Goal: Task Accomplishment & Management: Manage account settings

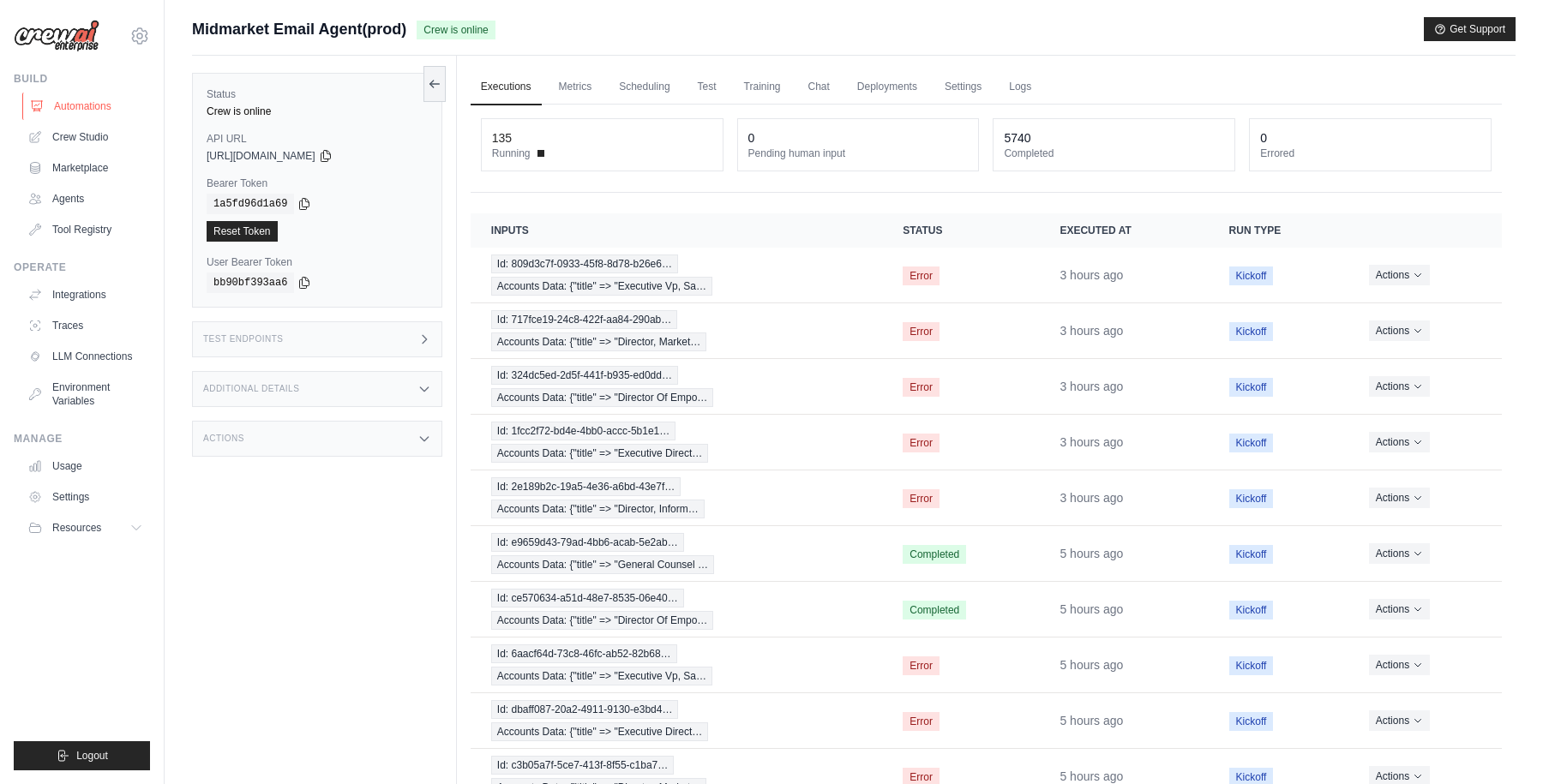
click at [76, 106] on link "Automations" at bounding box center [87, 107] width 129 height 28
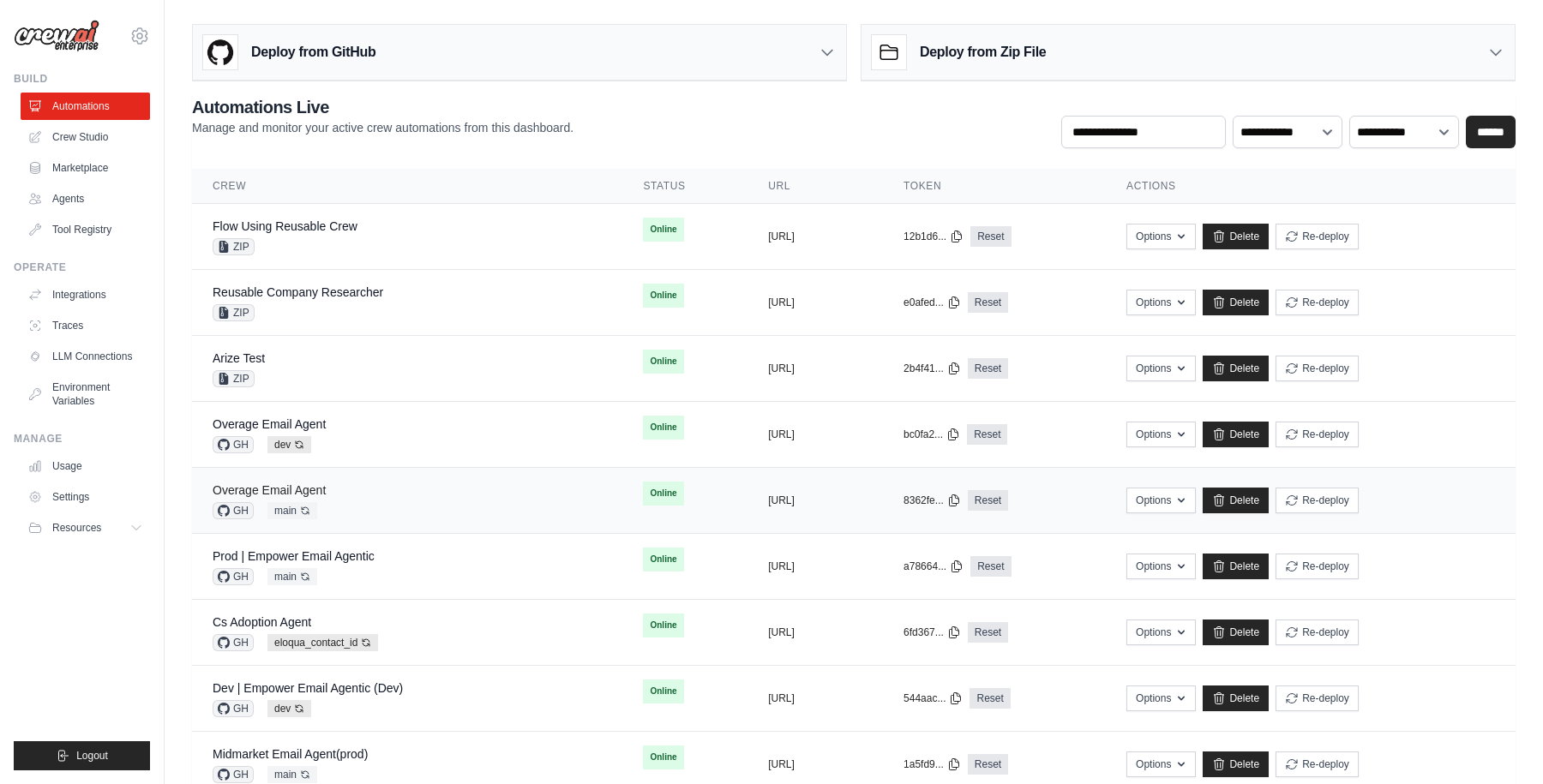
click at [303, 487] on link "Overage Email Agent" at bounding box center [269, 490] width 114 height 14
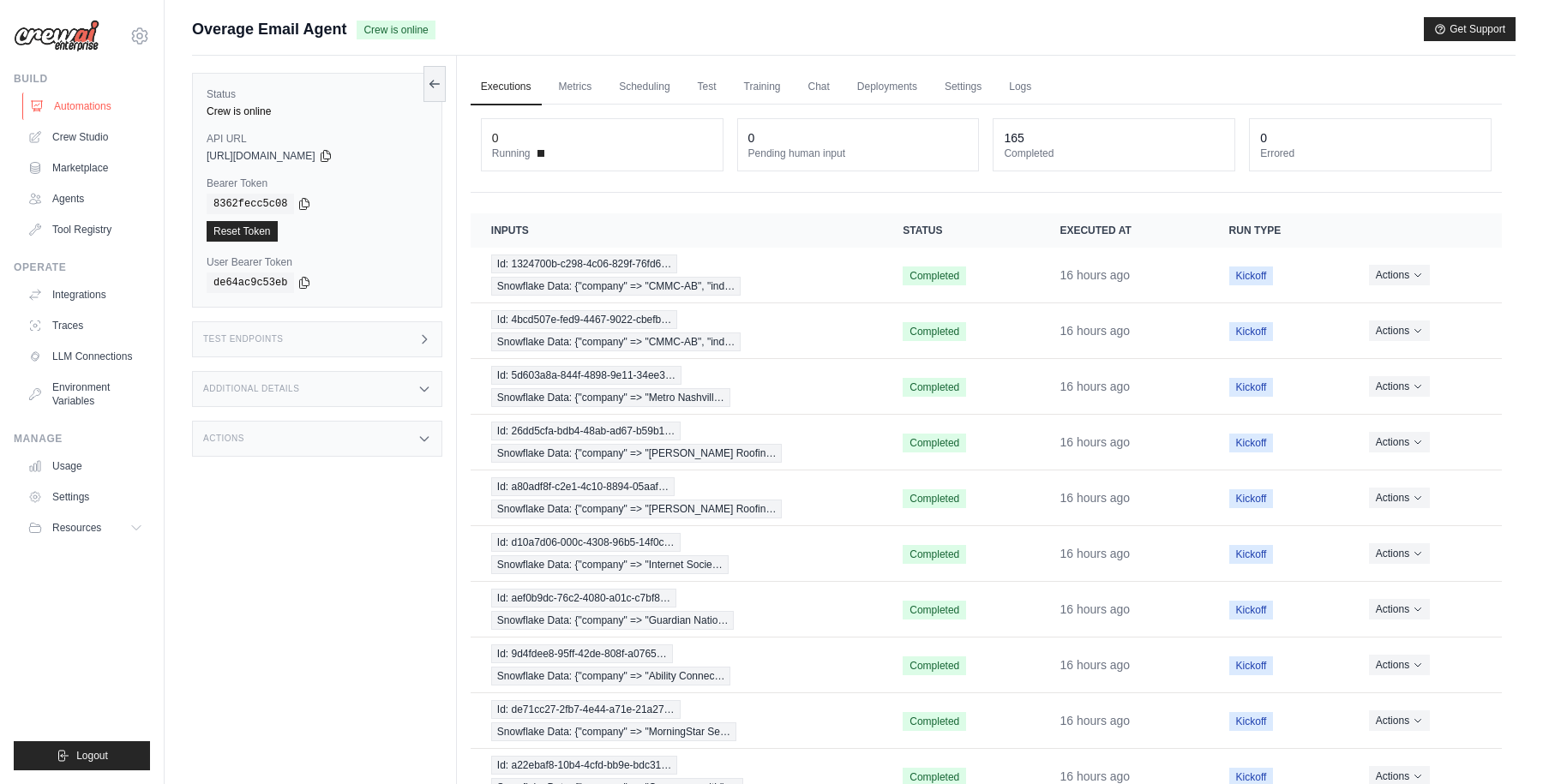
click at [82, 110] on link "Automations" at bounding box center [87, 107] width 129 height 28
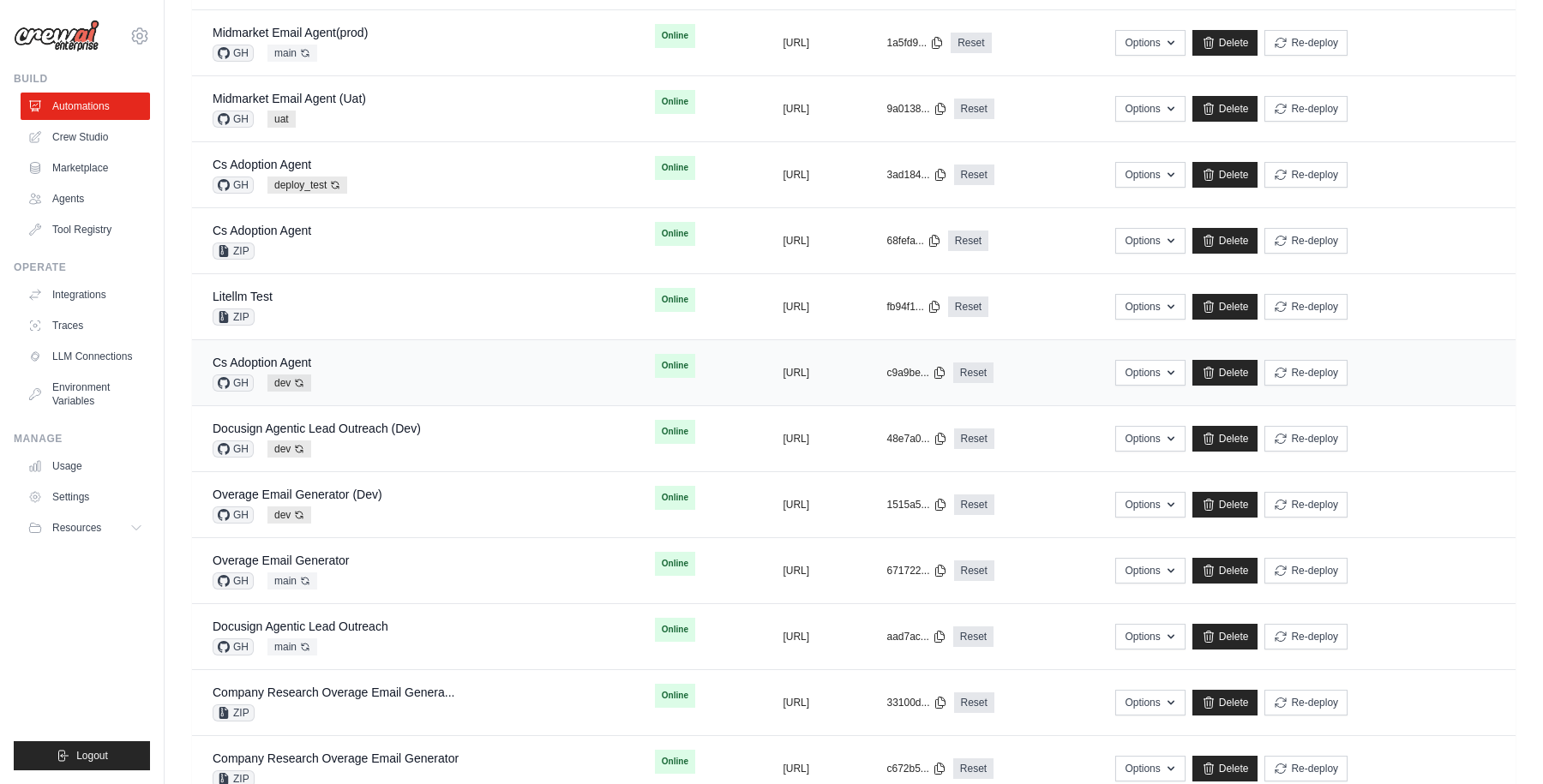
scroll to position [740, 0]
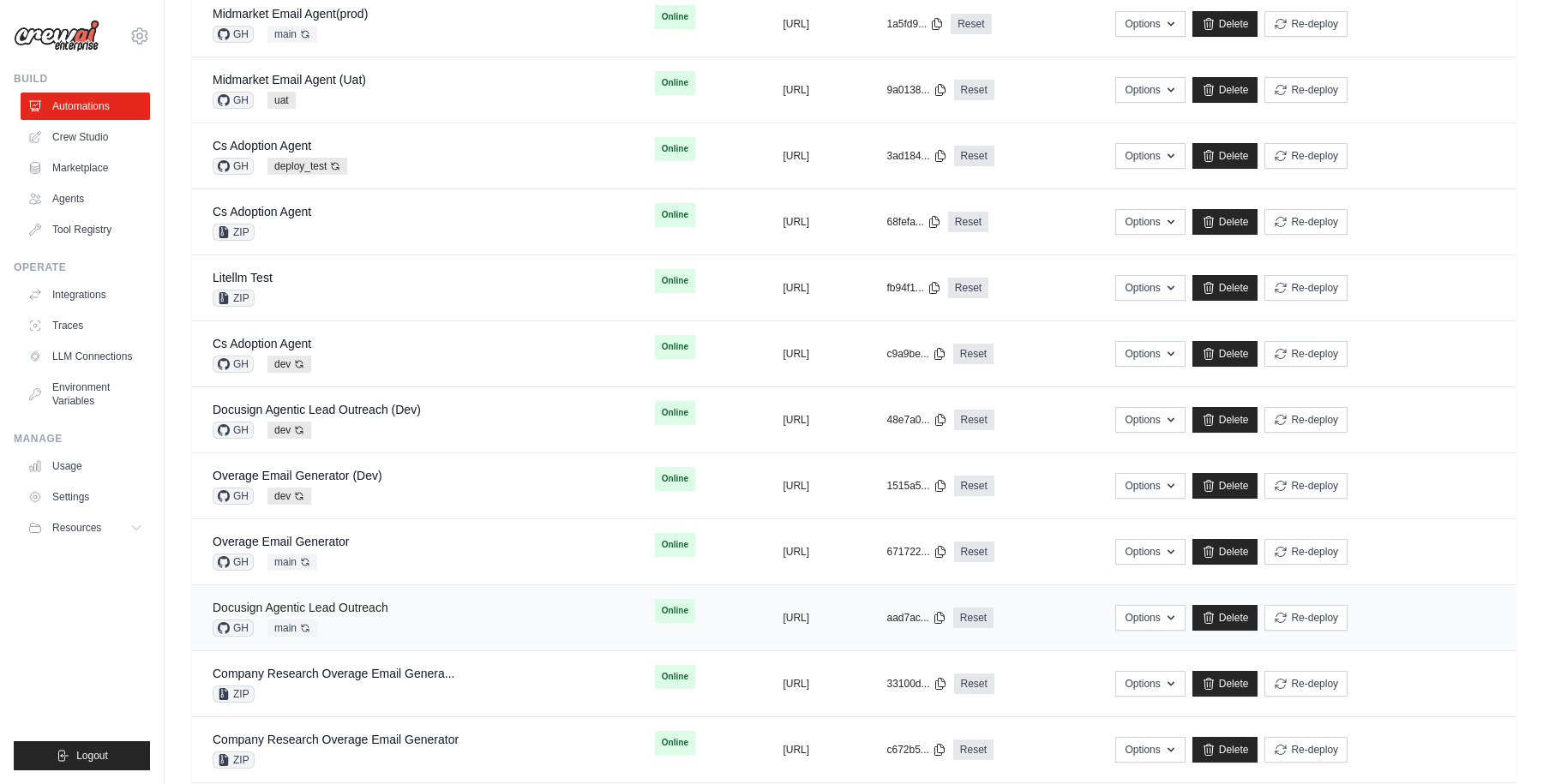
click at [349, 603] on link "Docusign Agentic Lead Outreach" at bounding box center [300, 608] width 175 height 14
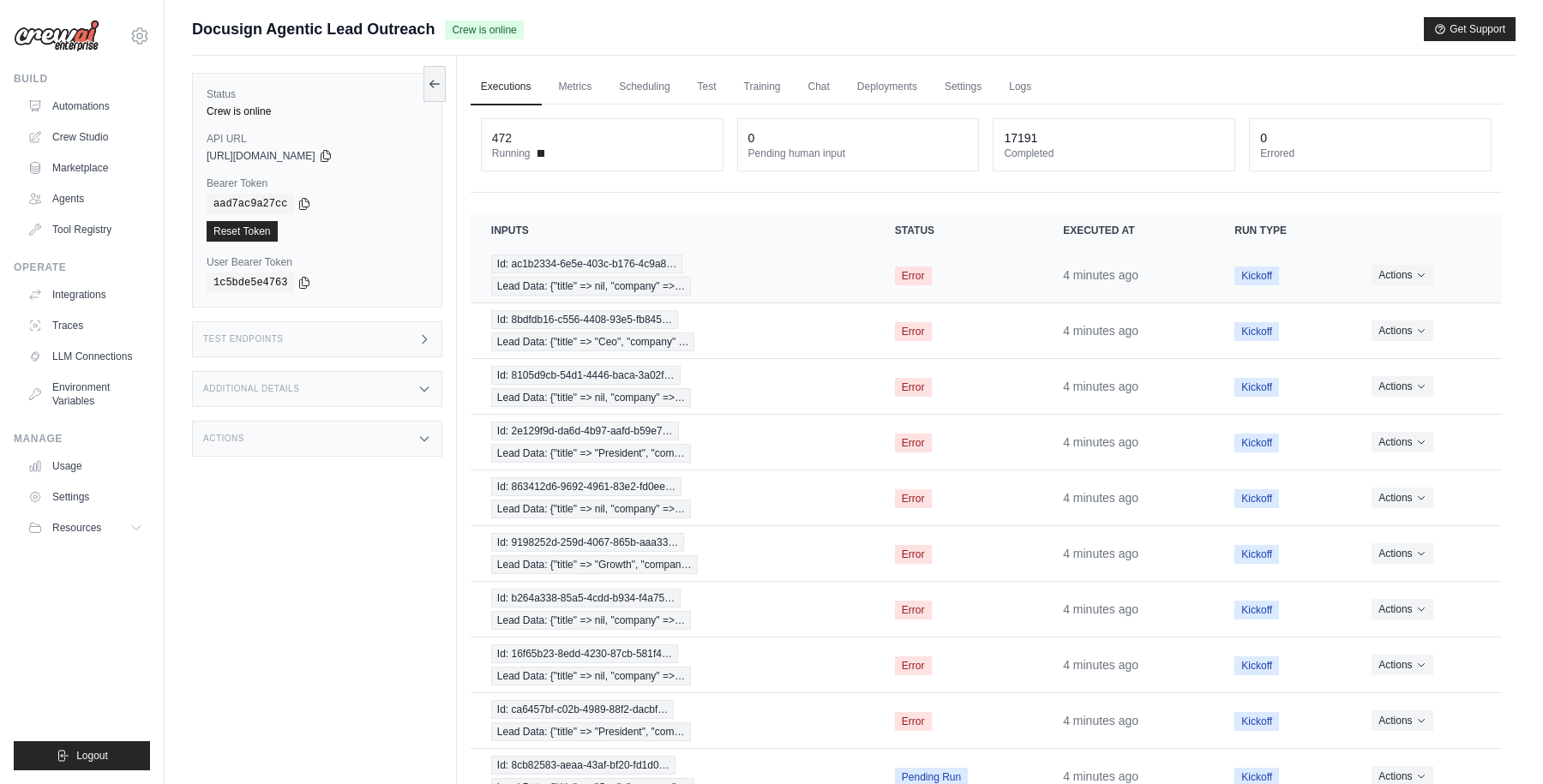
click at [864, 269] on td "Id: ac1b2334-6e5e-403c-b176-4c9a8… Lead Data: {"title" => nil, "company" =>…" at bounding box center [672, 275] width 403 height 56
click at [759, 271] on div "Id: ac1b2334-6e5e-403c-b176-4c9a8… Lead Data: {"title" => nil, "company" =>…" at bounding box center [673, 275] width 363 height 41
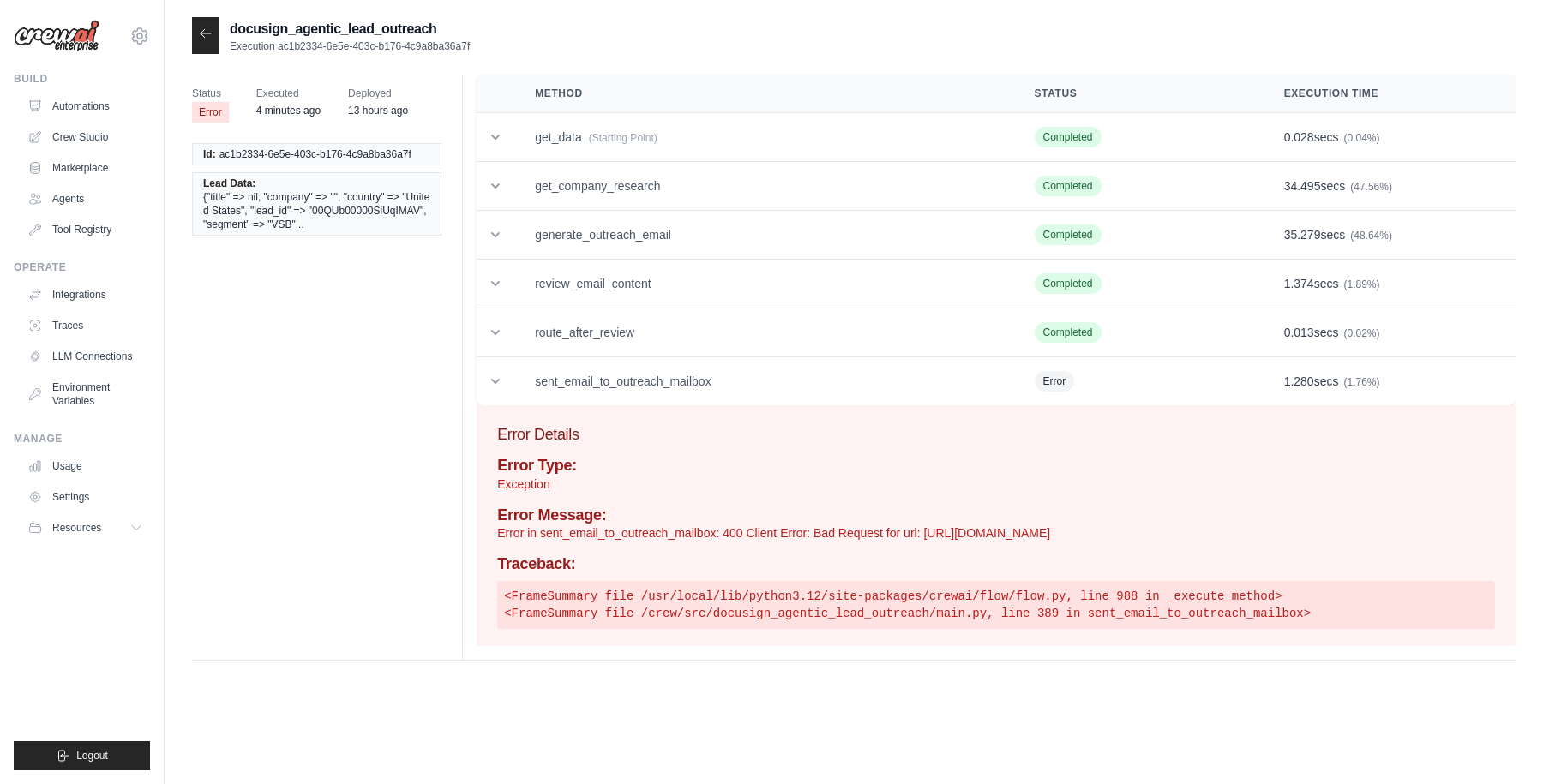
click at [209, 36] on icon at bounding box center [206, 34] width 14 height 14
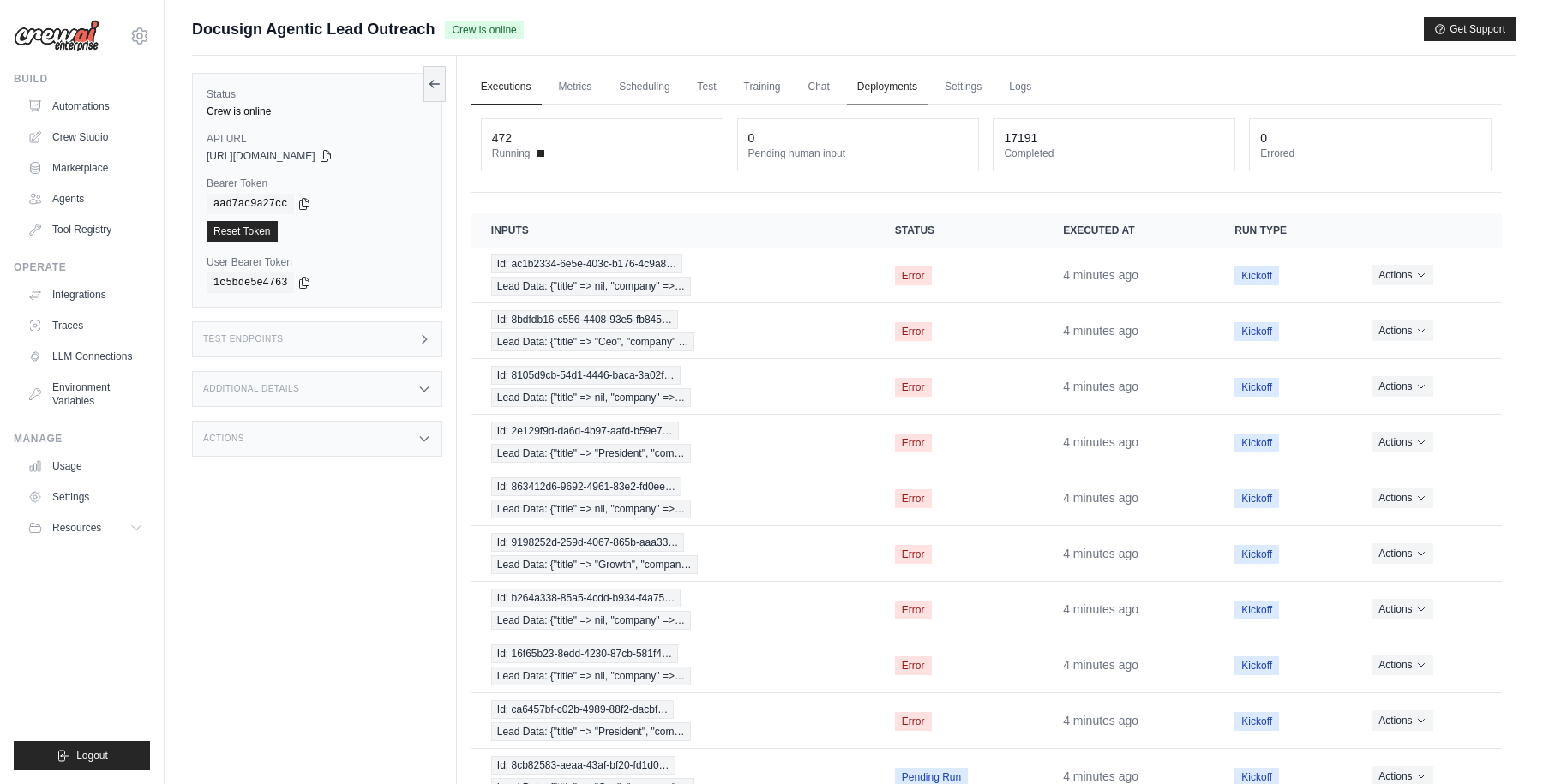
click at [893, 89] on link "Deployments" at bounding box center [888, 88] width 81 height 36
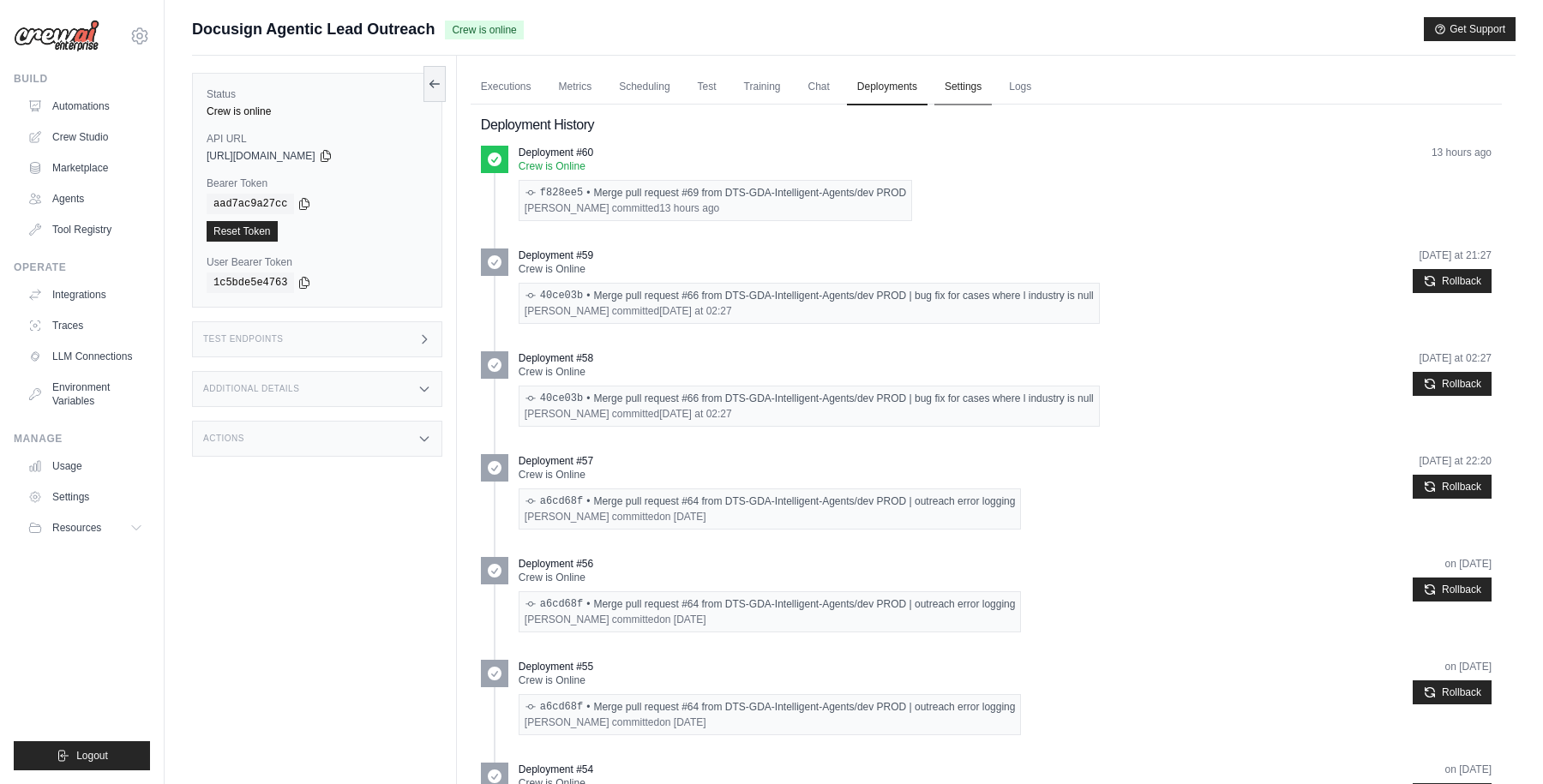
click at [974, 88] on link "Settings" at bounding box center [962, 88] width 58 height 36
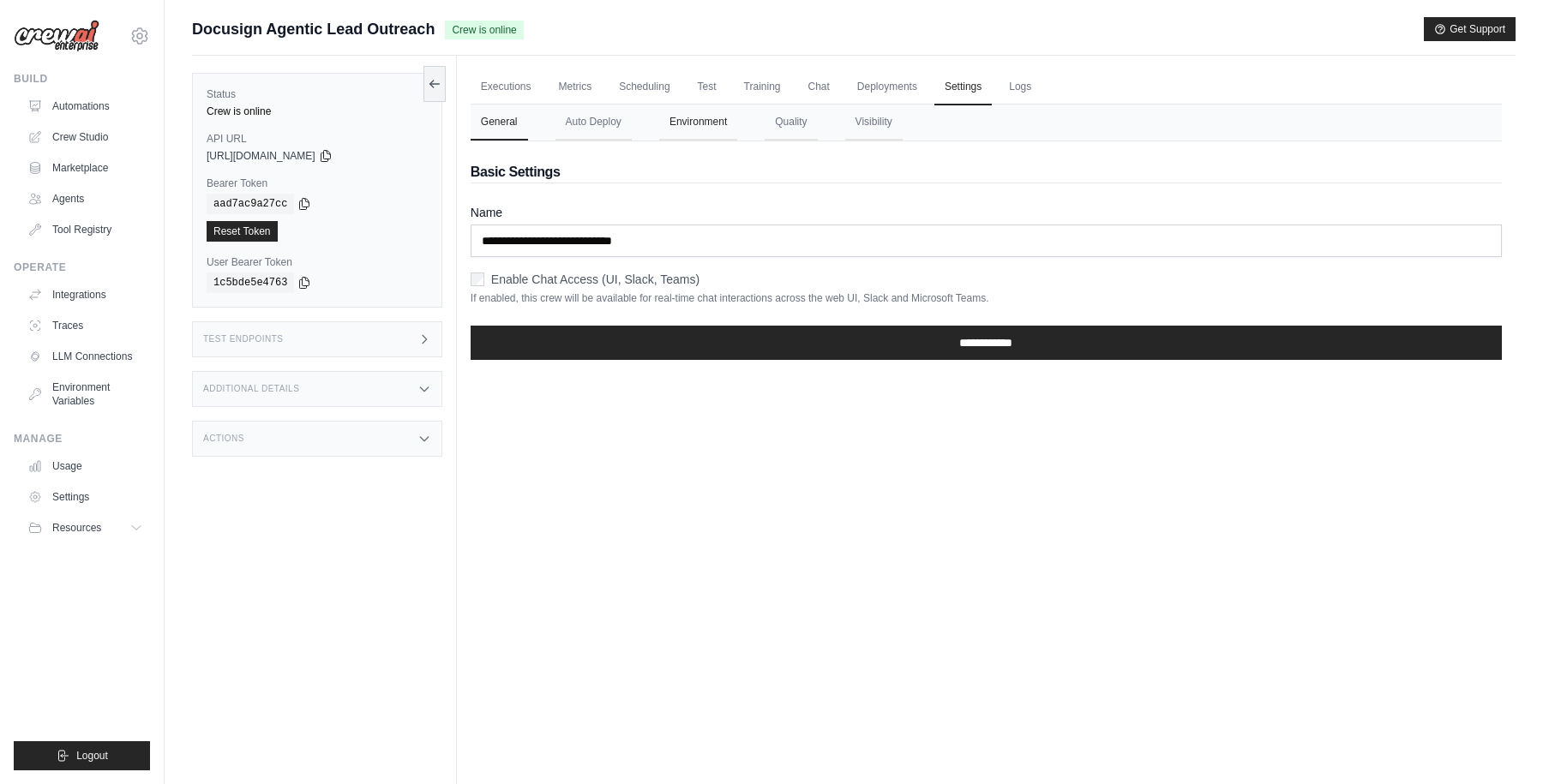
click at [704, 115] on button "Environment" at bounding box center [698, 123] width 78 height 36
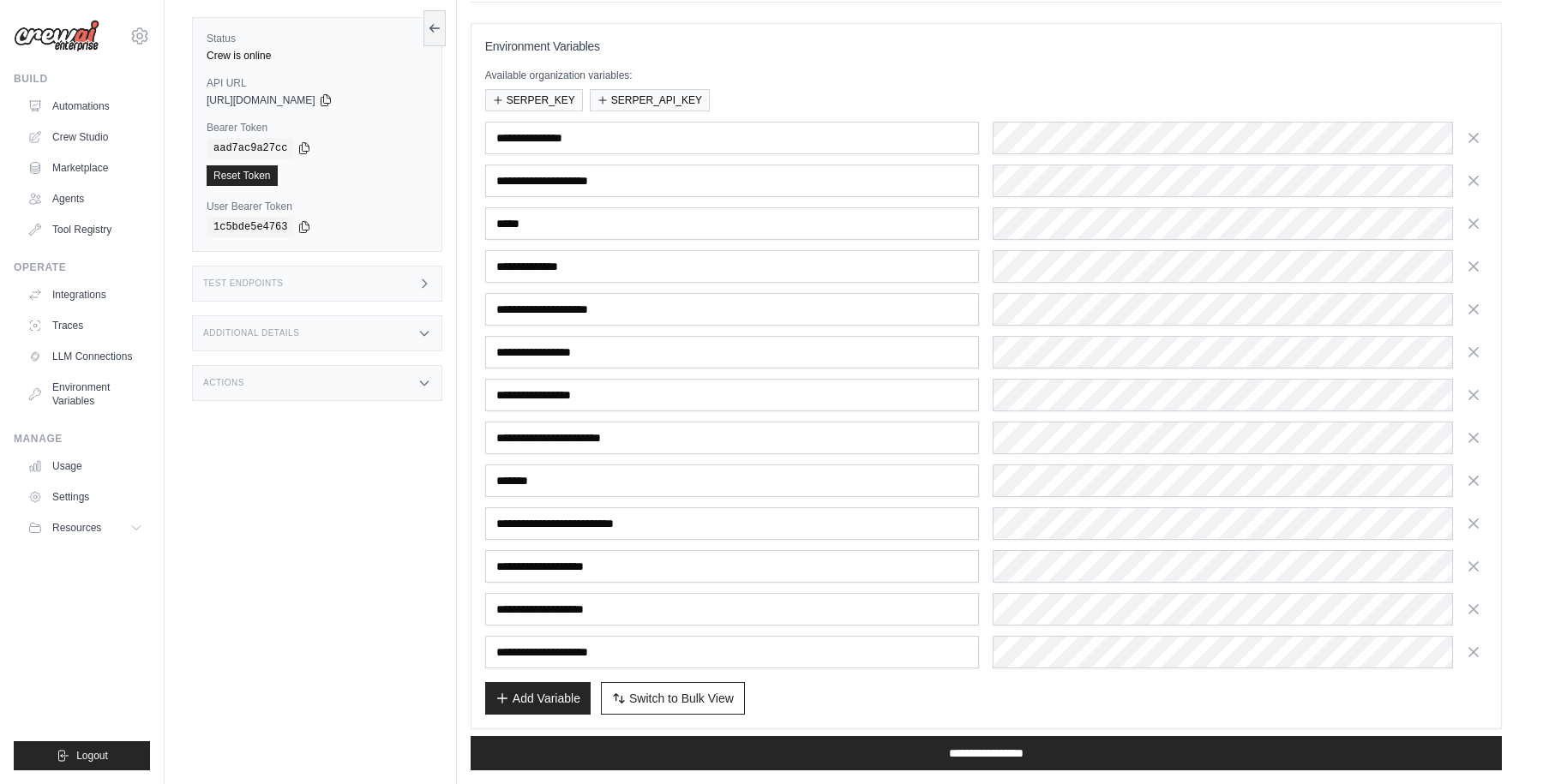
scroll to position [211, 0]
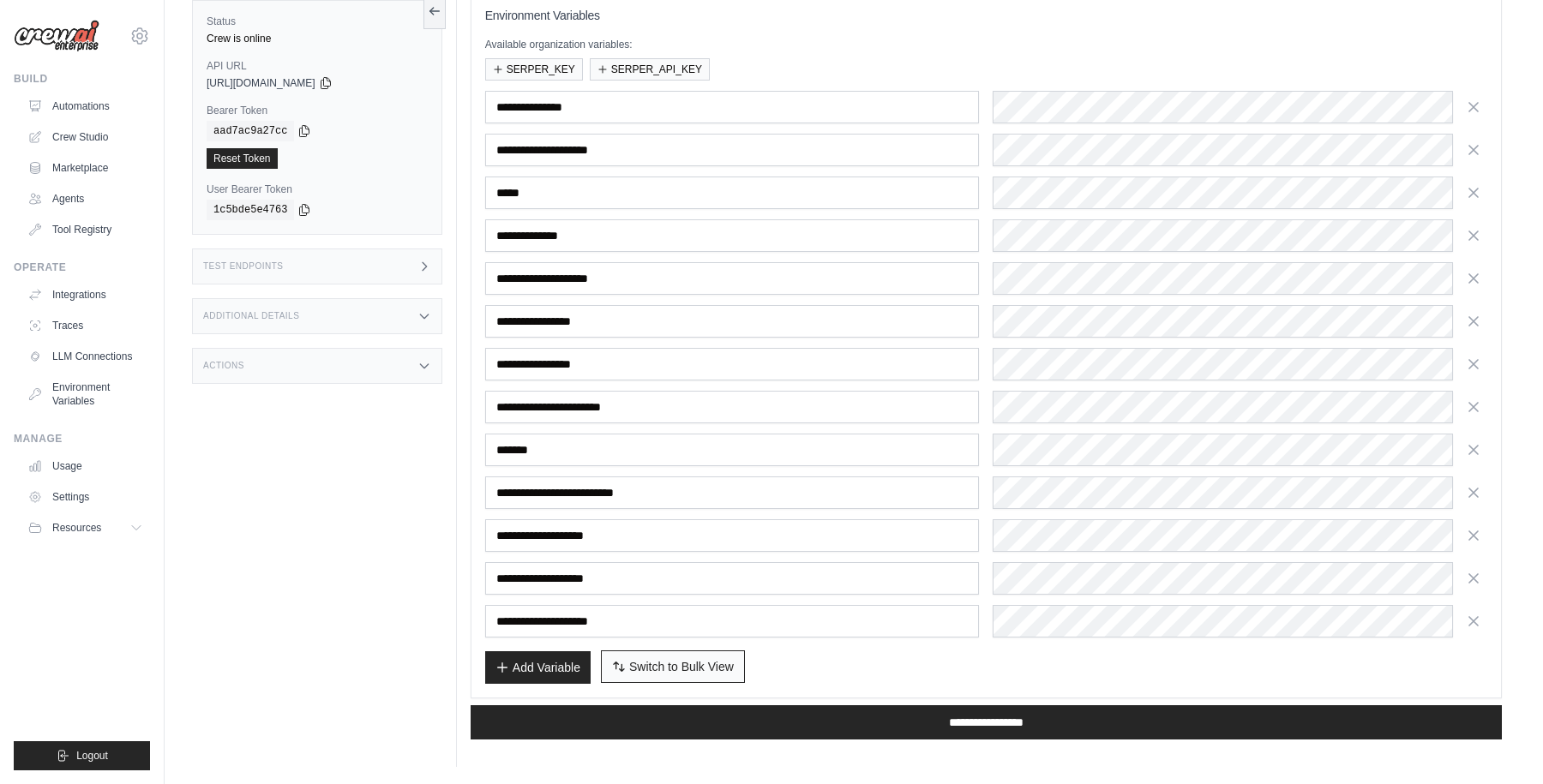
click at [672, 669] on span "Switch to Bulk View" at bounding box center [682, 666] width 105 height 17
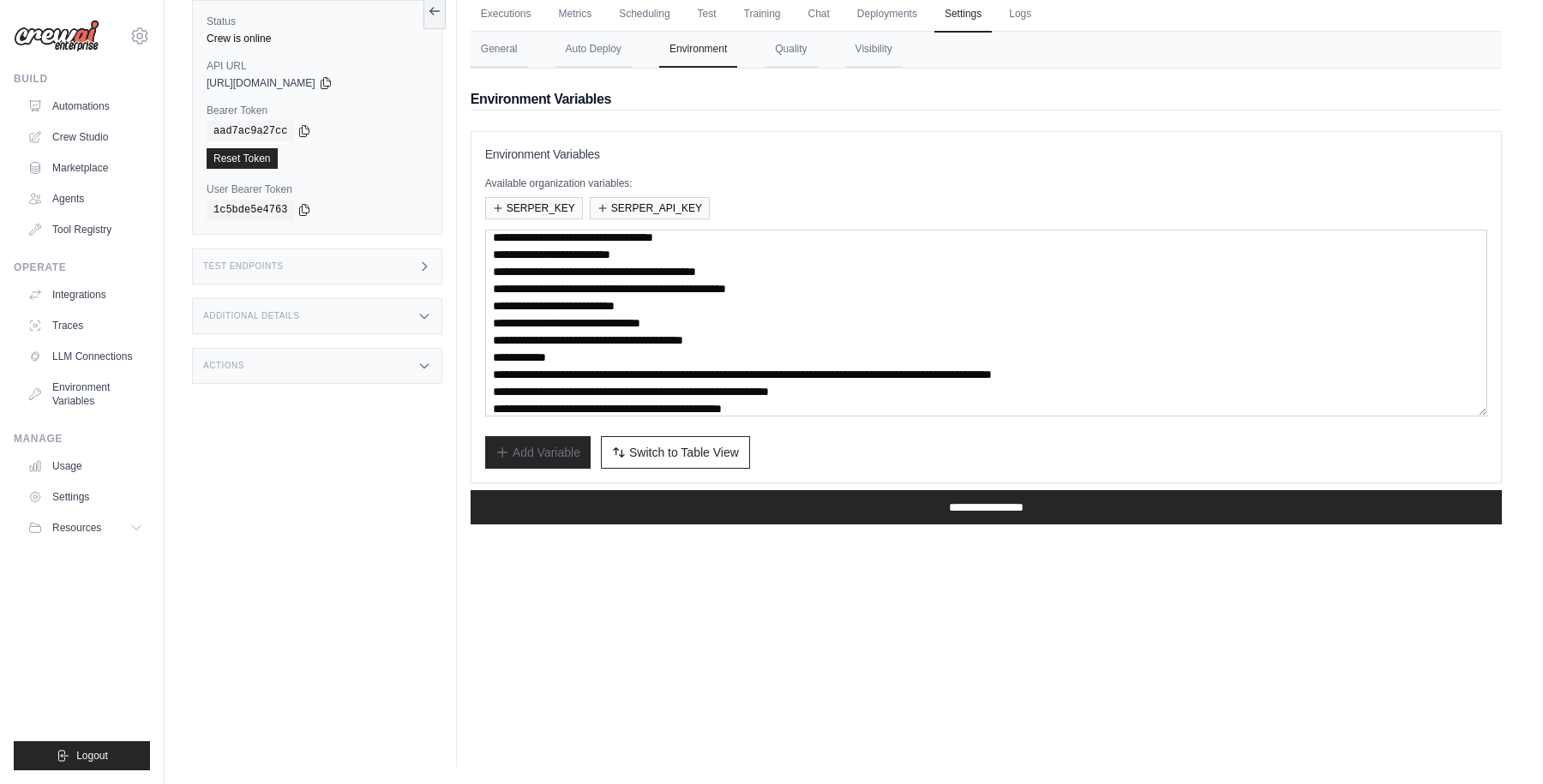
scroll to position [52, 0]
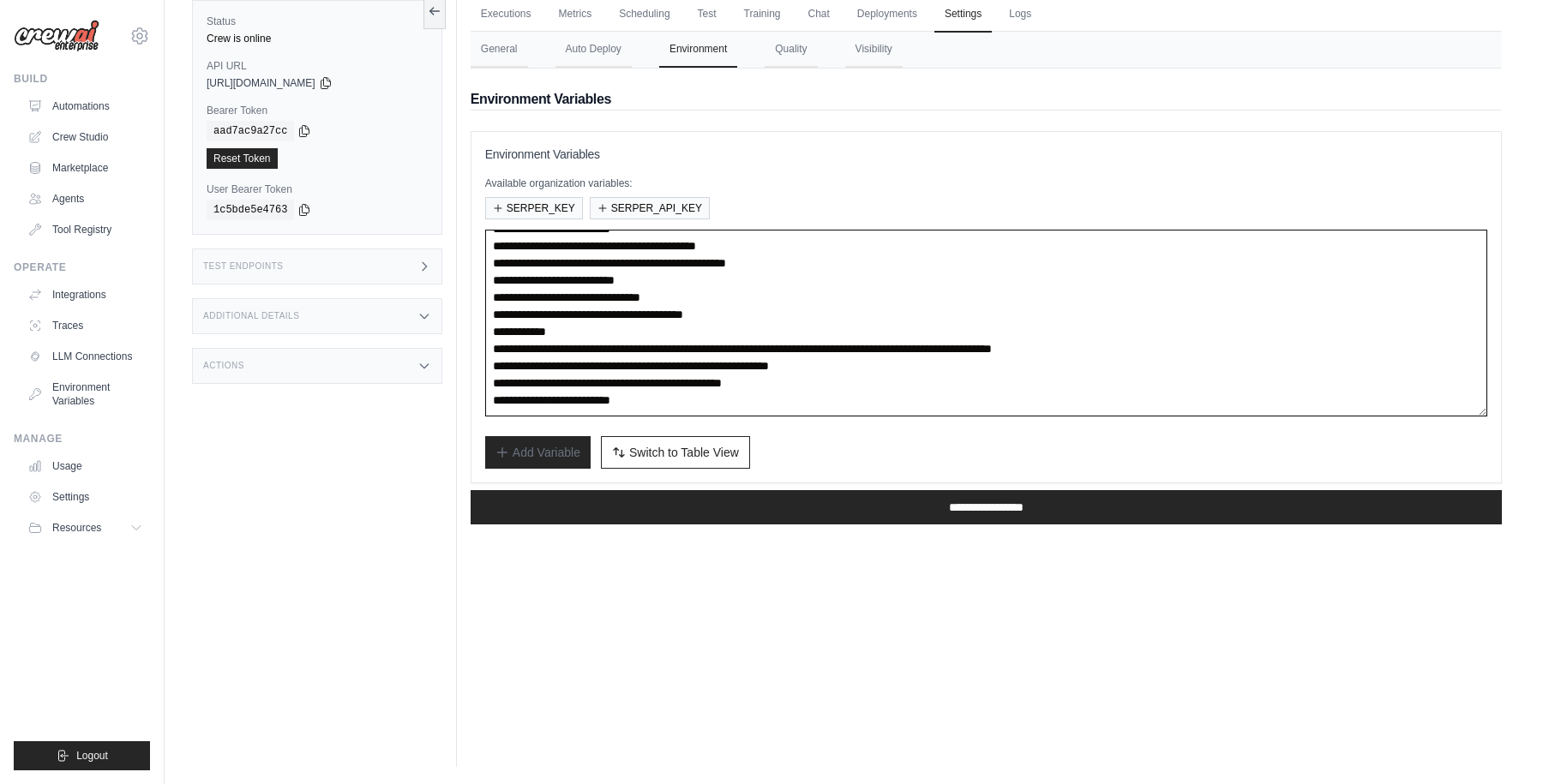
drag, startPoint x: 645, startPoint y: 365, endPoint x: 983, endPoint y: 358, distance: 338.1
click at [983, 358] on textarea "**********" at bounding box center [986, 322] width 1002 height 187
paste textarea
type textarea "**********"
click at [858, 444] on div "Add Variable Switch to Bulk View Switch to Table View" at bounding box center [986, 452] width 1002 height 33
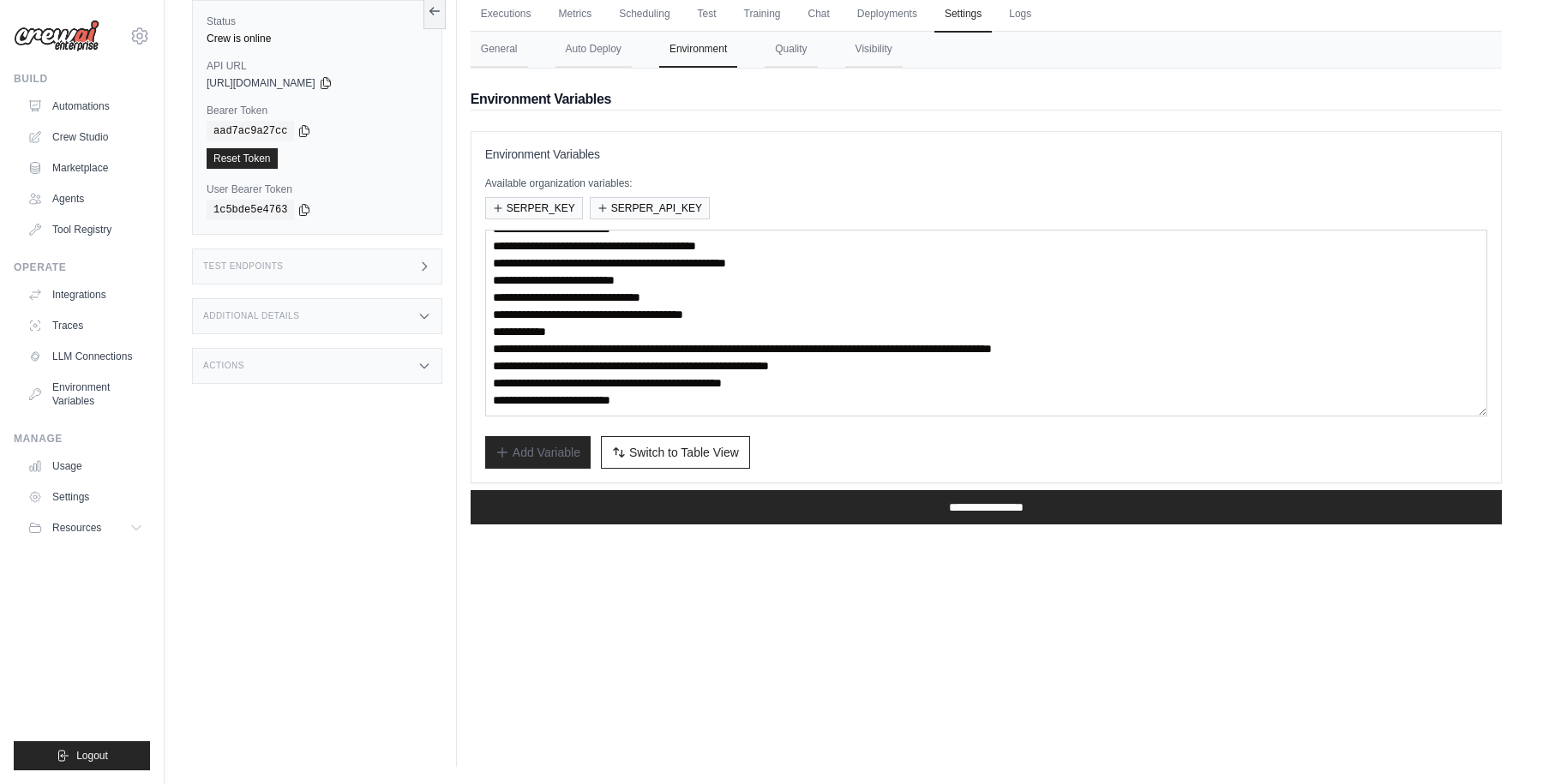
scroll to position [0, 0]
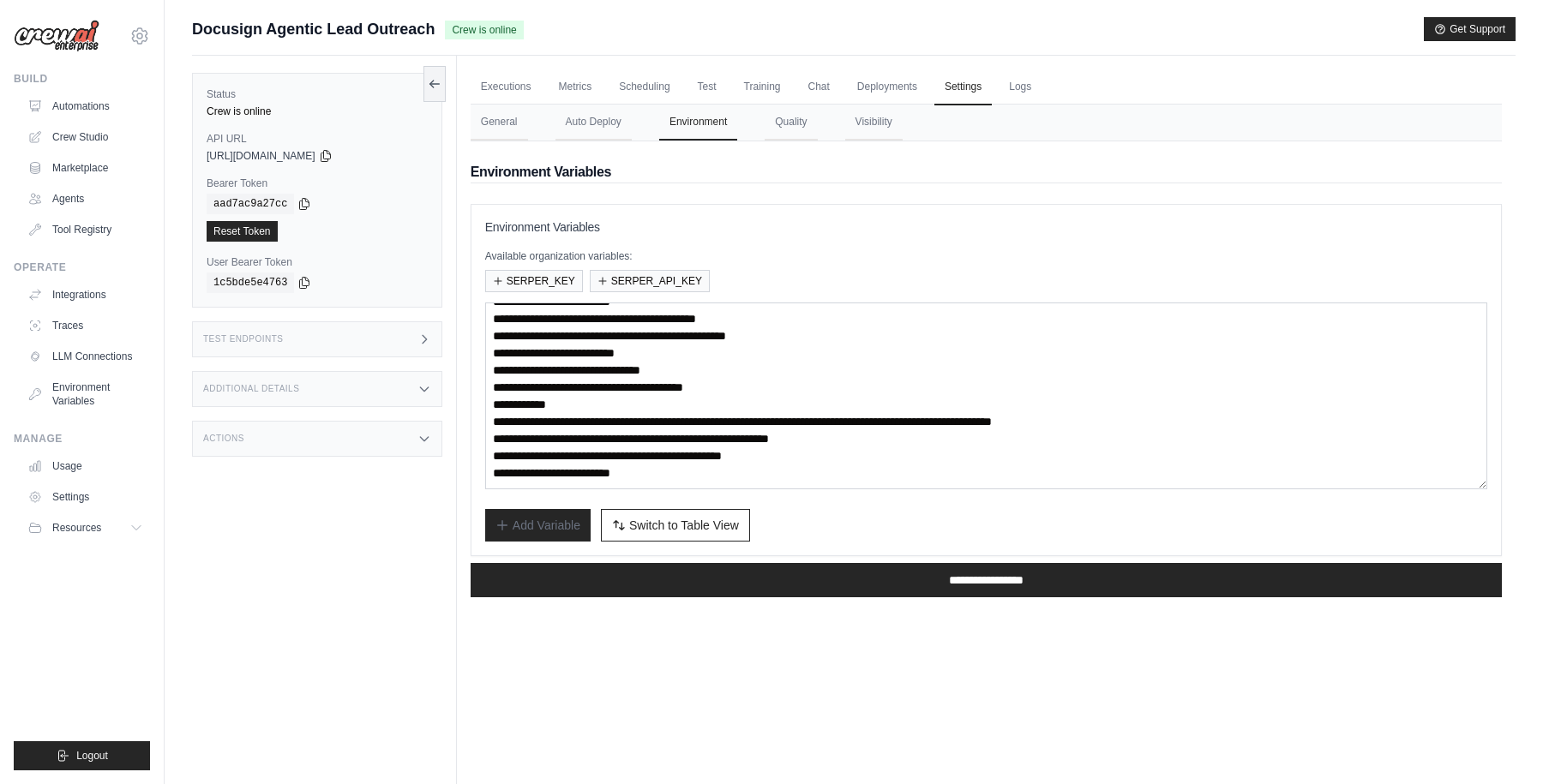
click at [873, 509] on div "Add Variable Switch to Bulk View Switch to Table View" at bounding box center [986, 525] width 1002 height 33
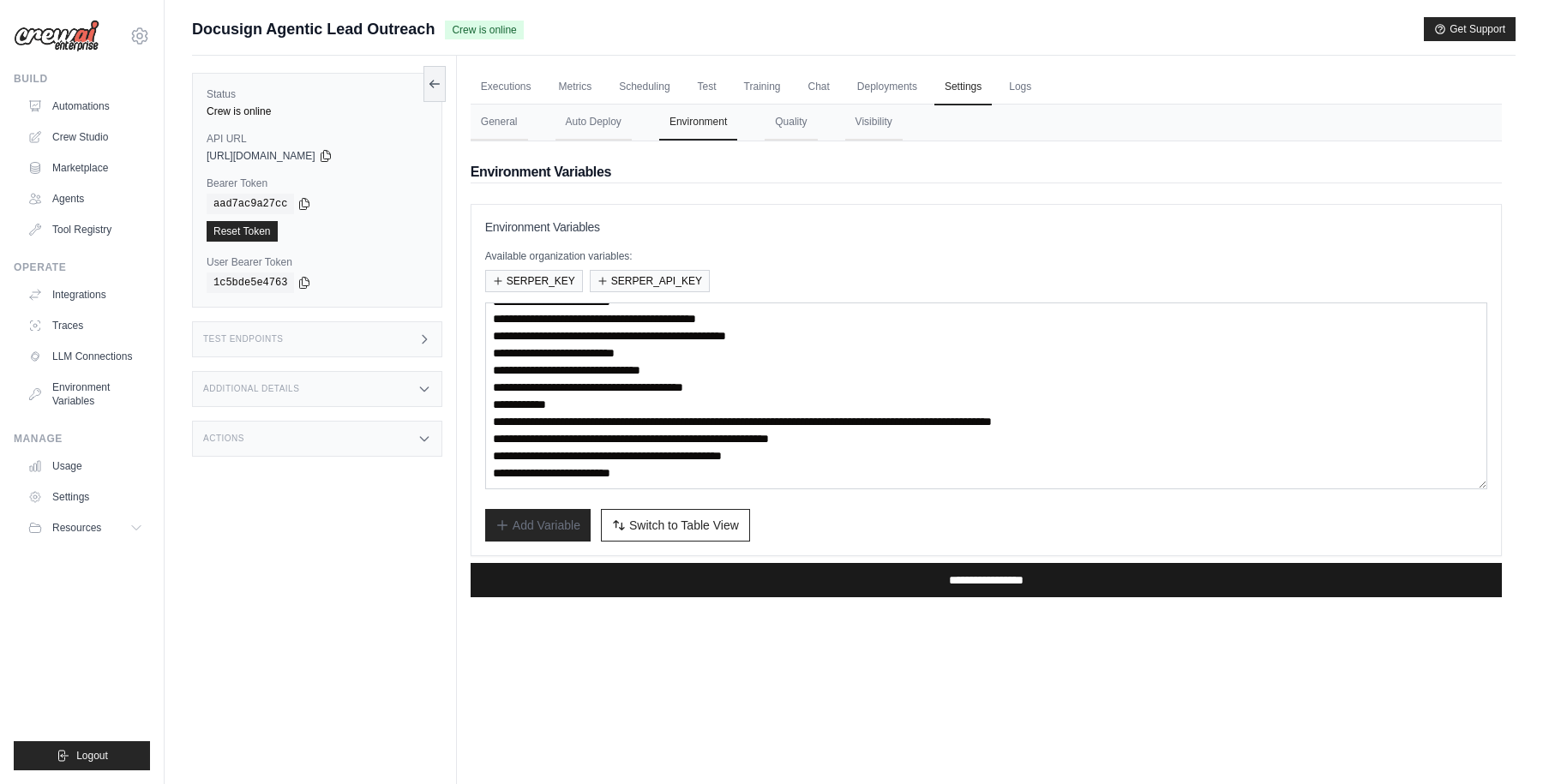
click at [953, 587] on input "**********" at bounding box center [986, 580] width 1031 height 34
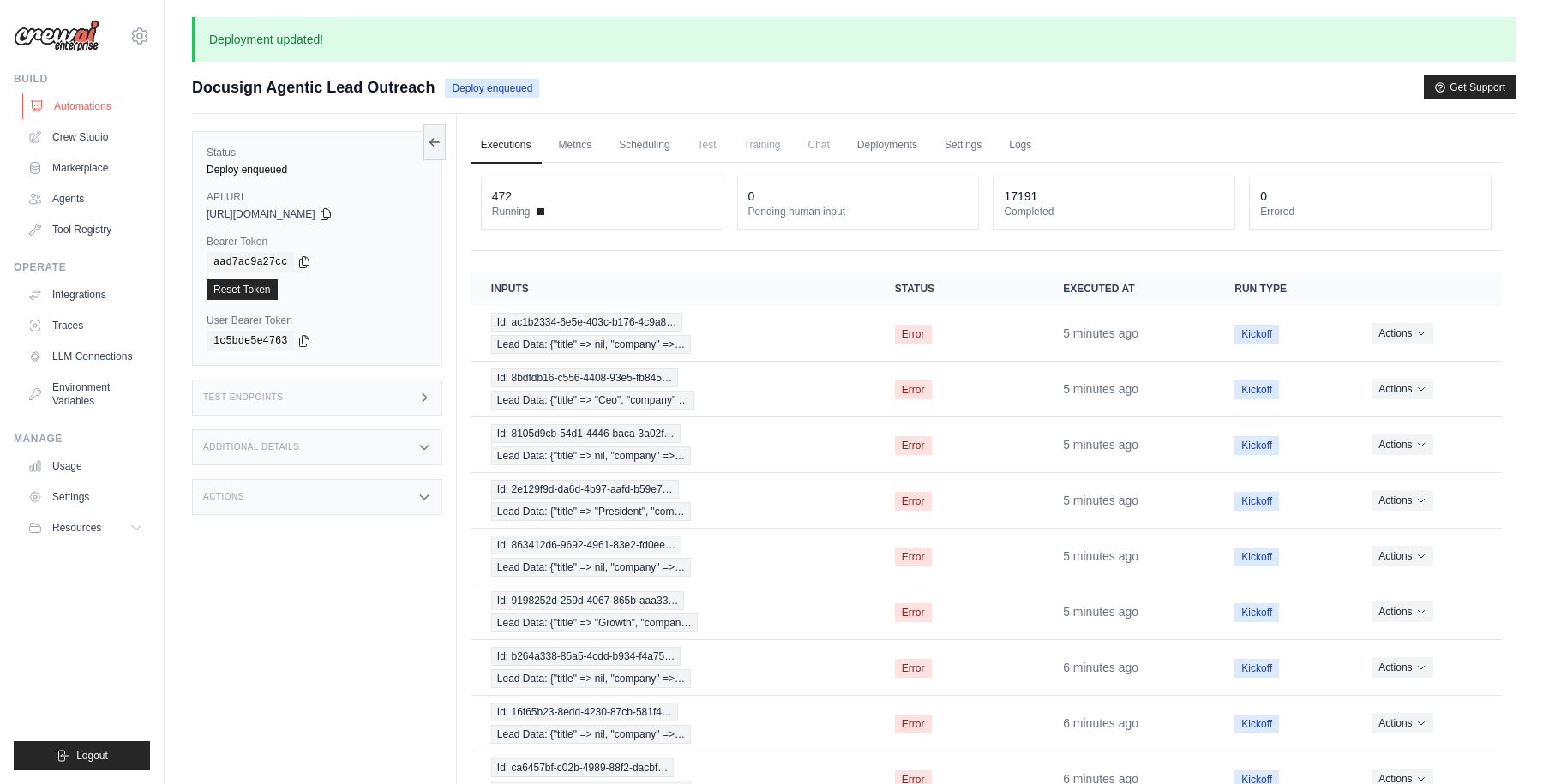
click at [76, 111] on link "Automations" at bounding box center [87, 107] width 129 height 28
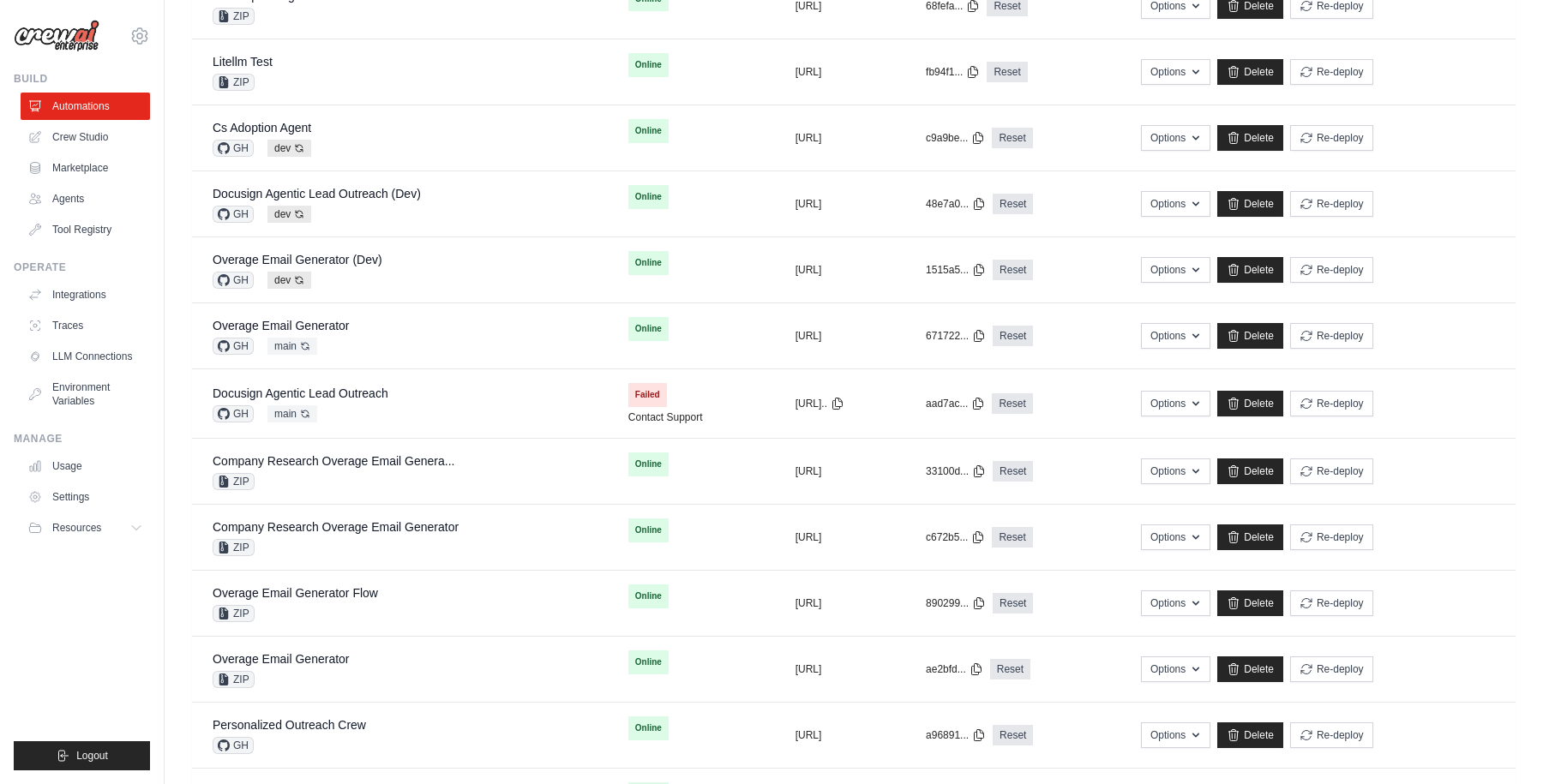
scroll to position [964, 0]
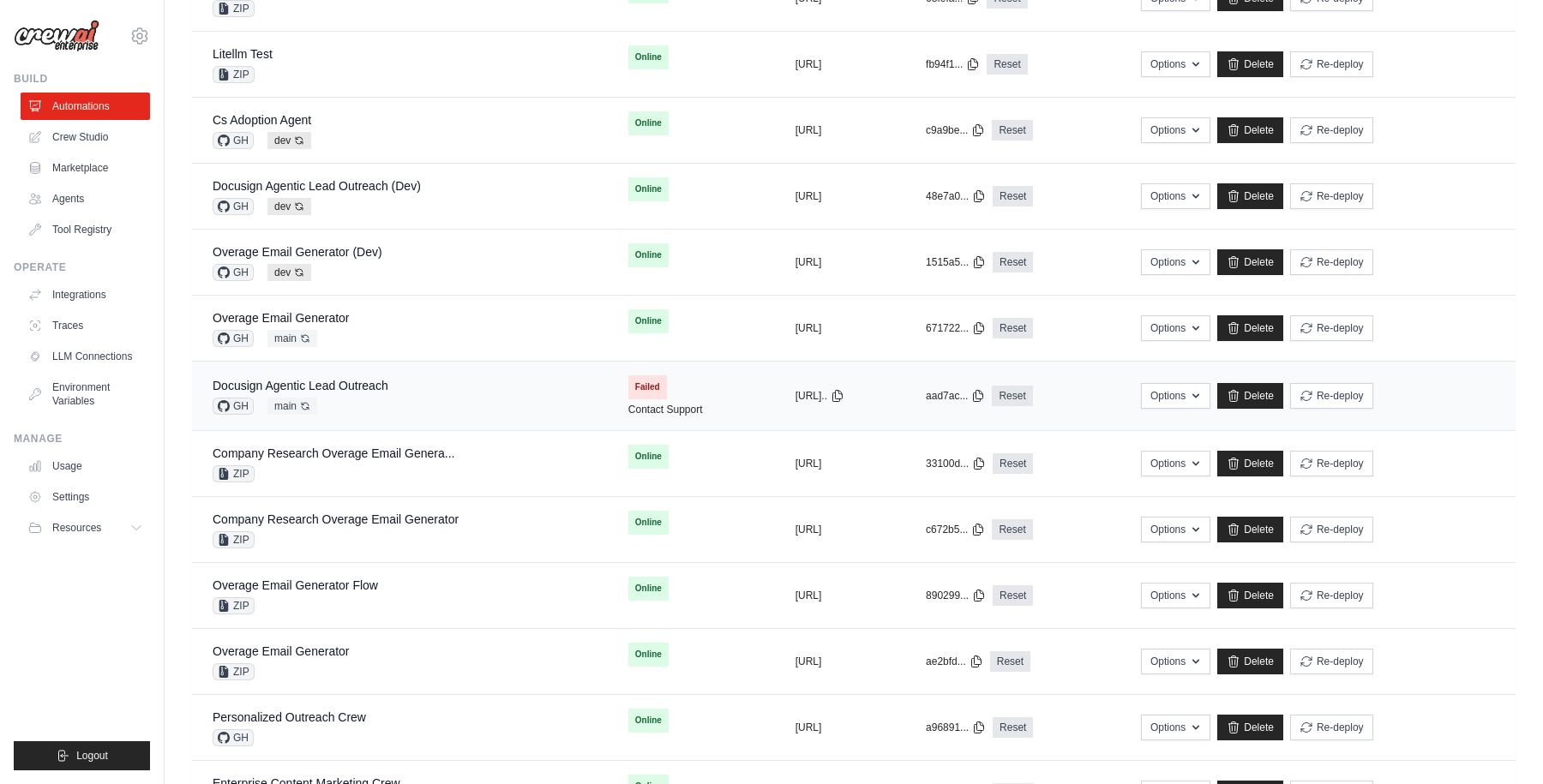
click at [388, 389] on div "Docusign Agentic Lead Outreach GH main Auto-deploy enabled" at bounding box center [400, 396] width 375 height 38
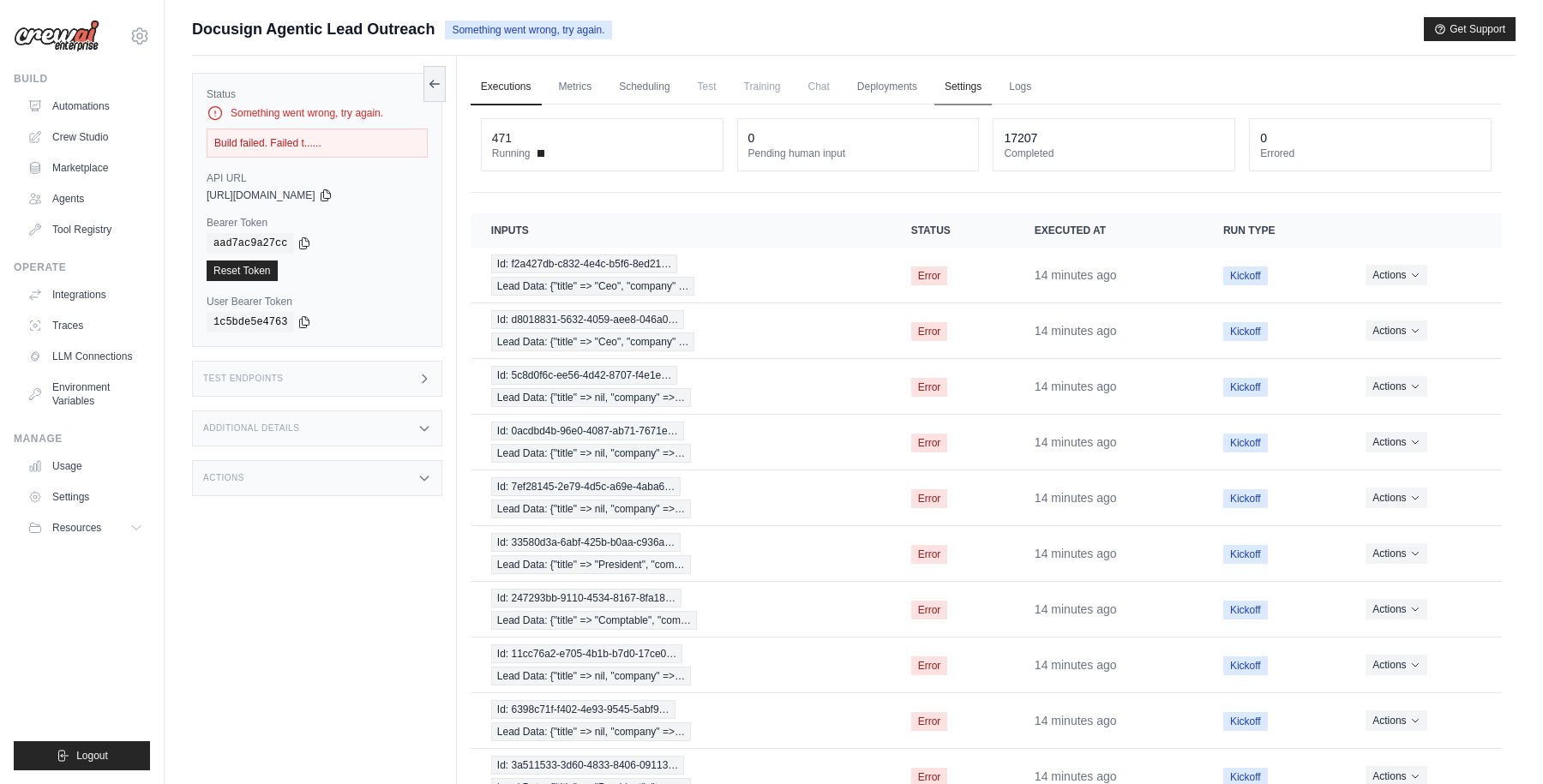
click at [960, 87] on link "Settings" at bounding box center [962, 88] width 58 height 36
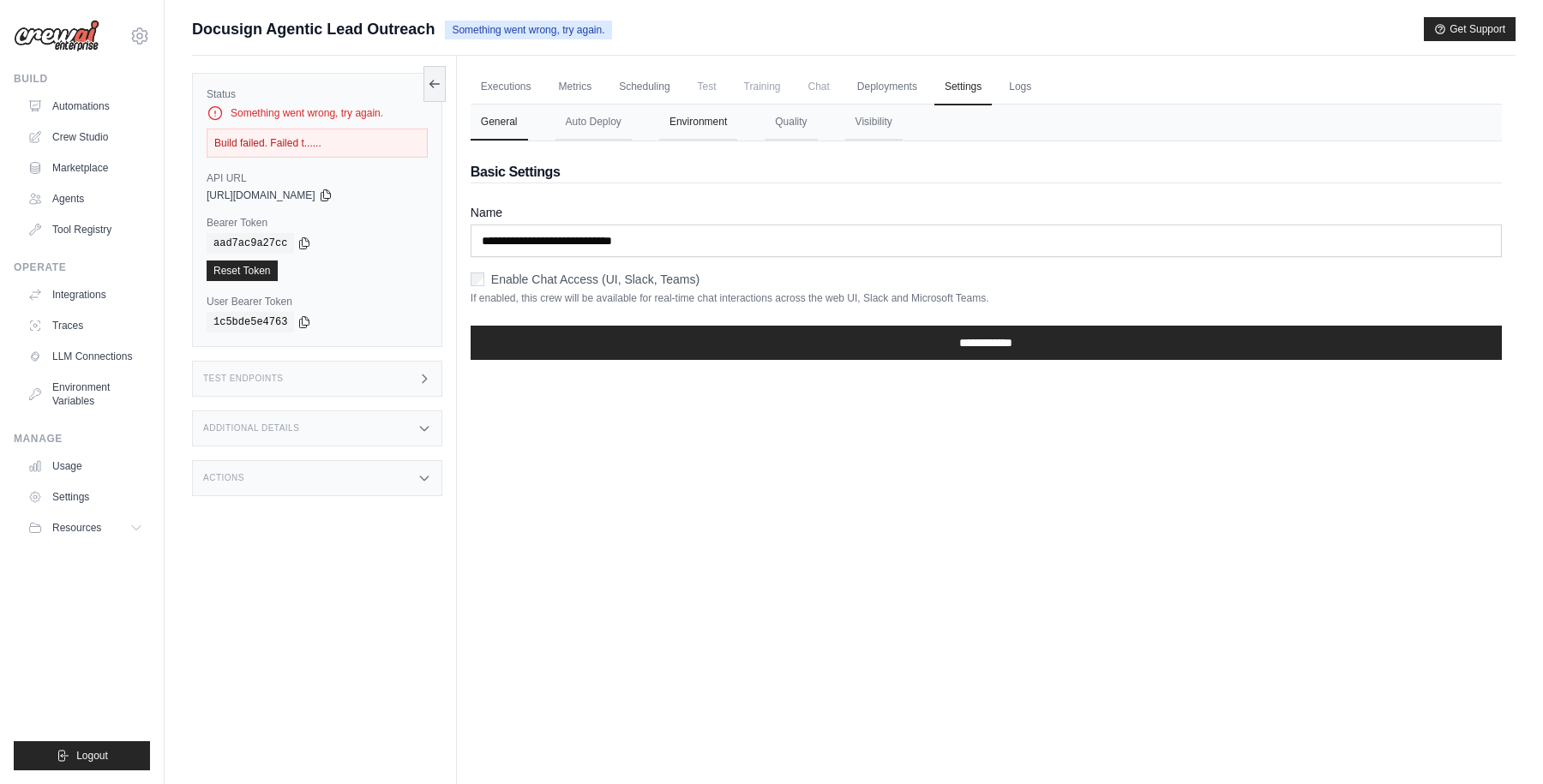
click at [699, 119] on button "Environment" at bounding box center [698, 123] width 78 height 36
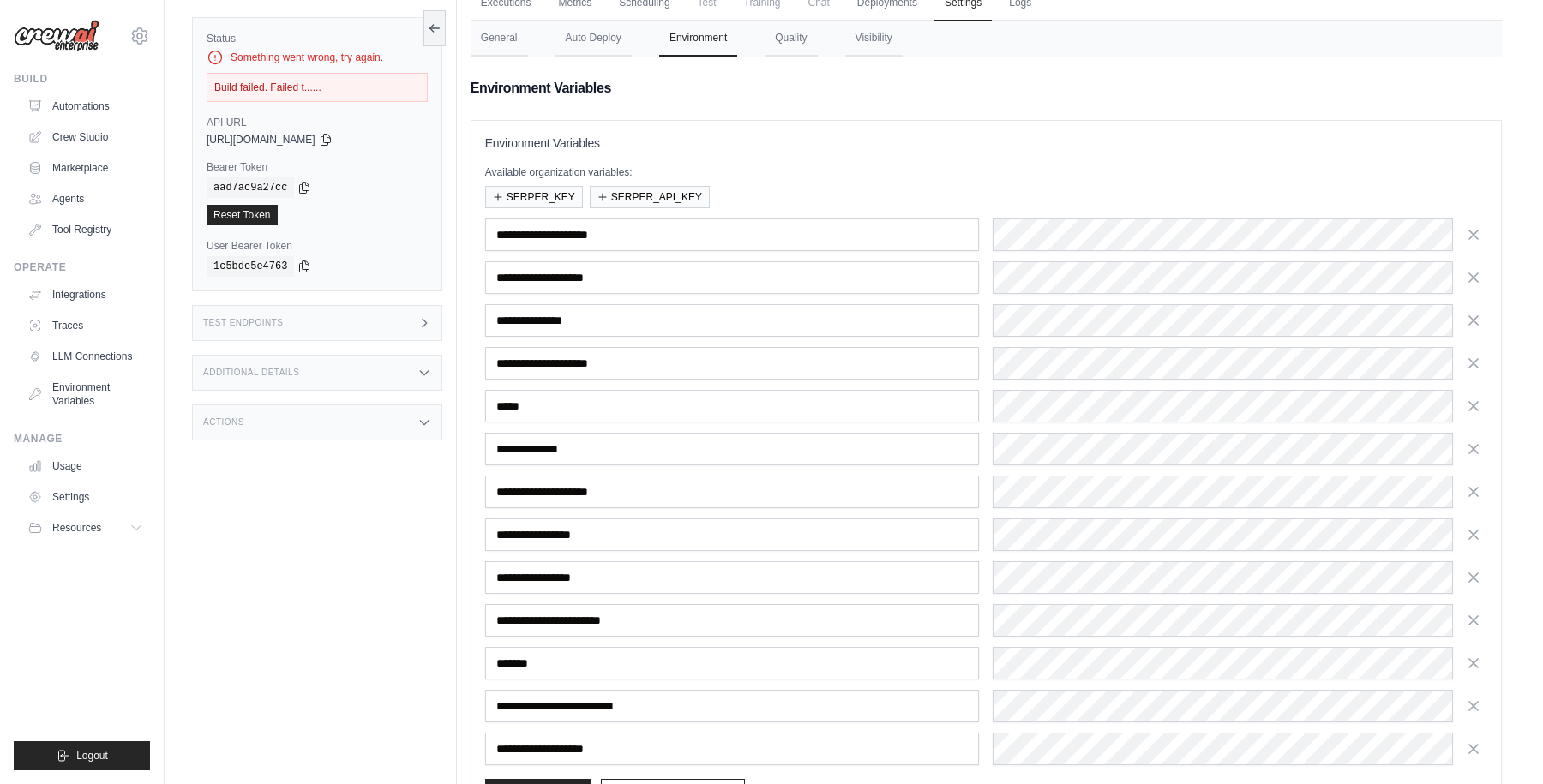
scroll to position [211, 0]
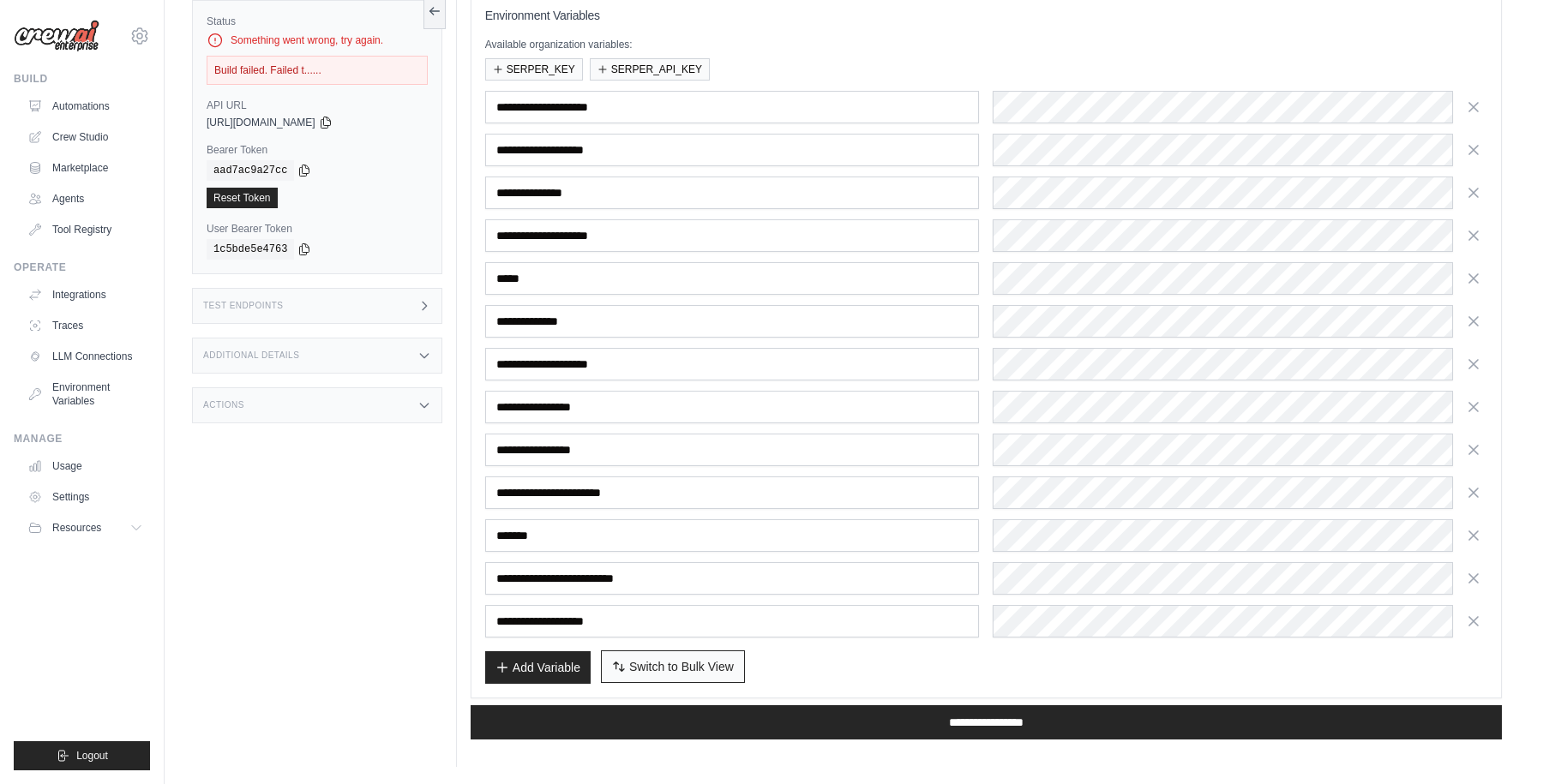
click at [673, 667] on span "Switch to Bulk View" at bounding box center [682, 666] width 105 height 17
type textarea "**********"
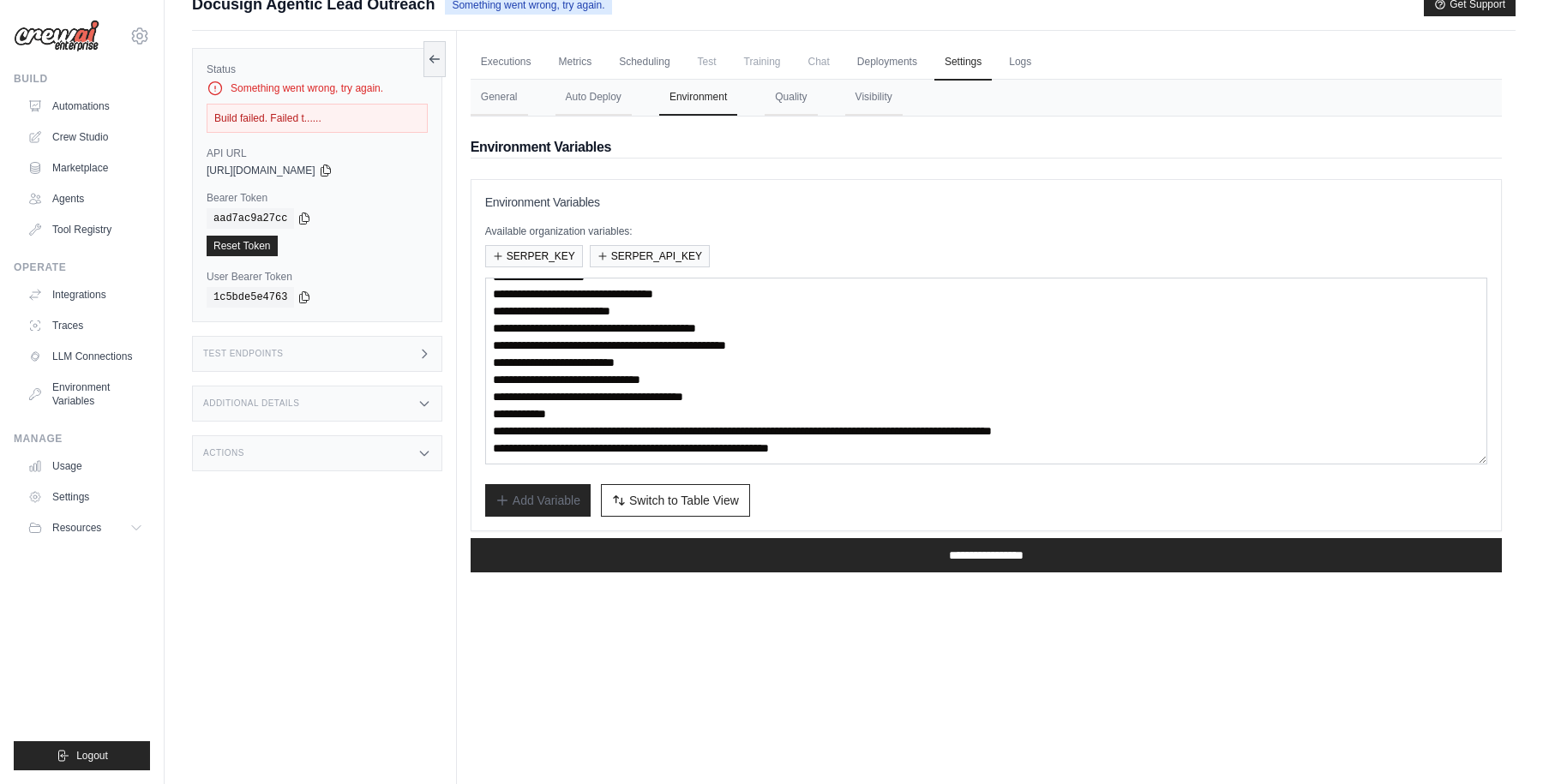
scroll to position [0, 0]
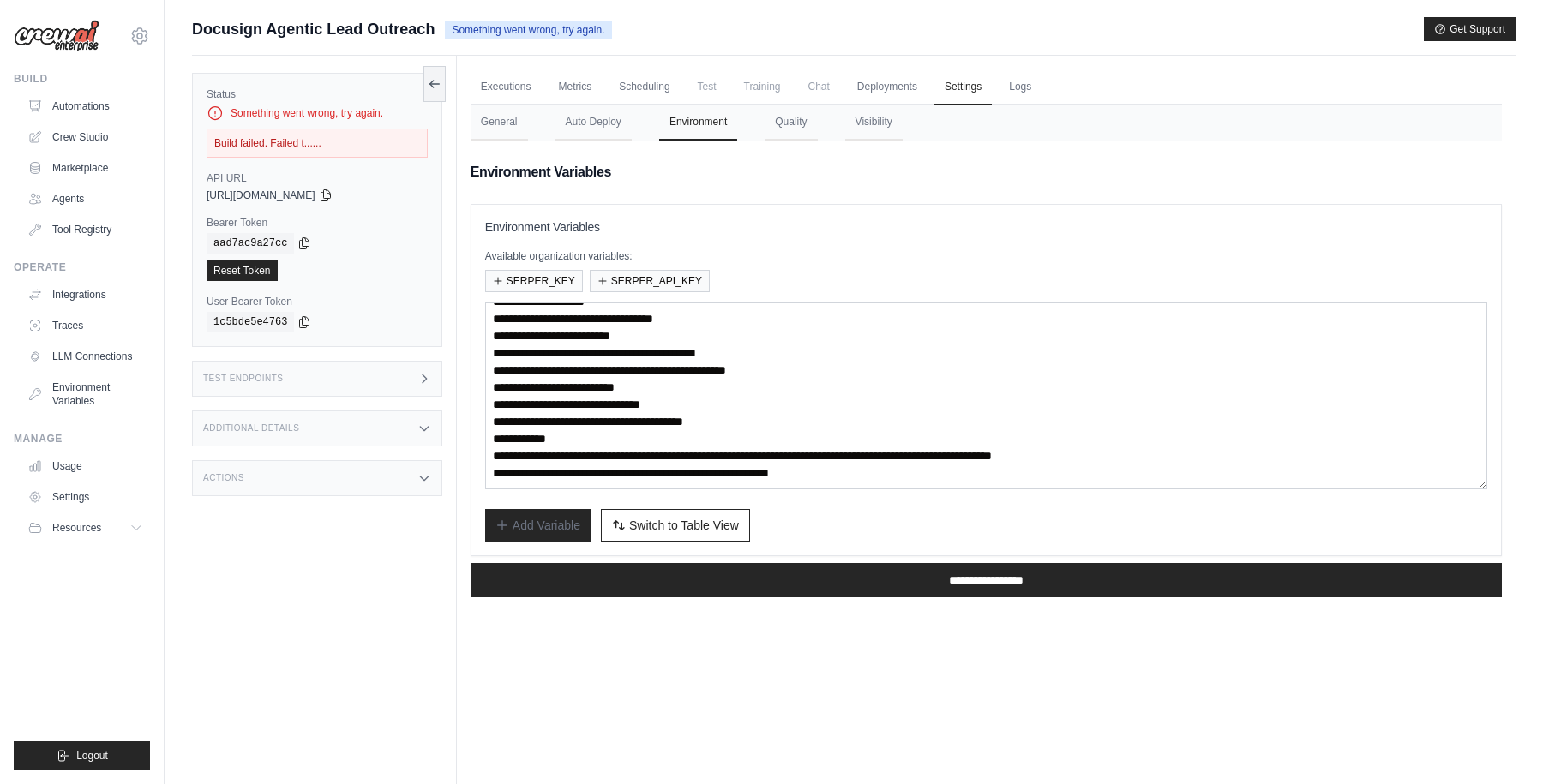
click at [264, 132] on div "Build failed. Failed t......" at bounding box center [317, 144] width 221 height 29
click at [325, 117] on div "Something went wrong, try again." at bounding box center [317, 113] width 221 height 17
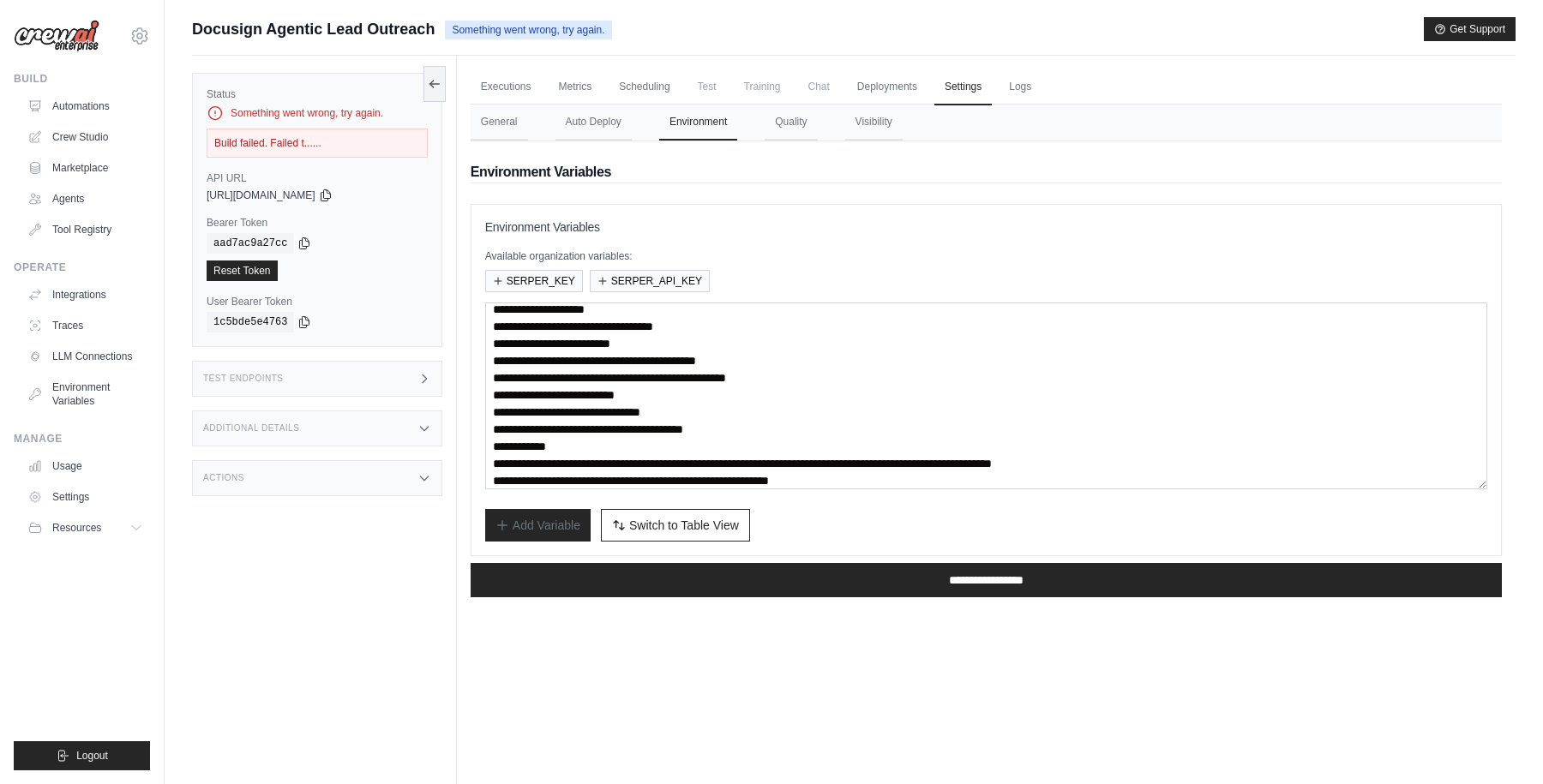
scroll to position [52, 0]
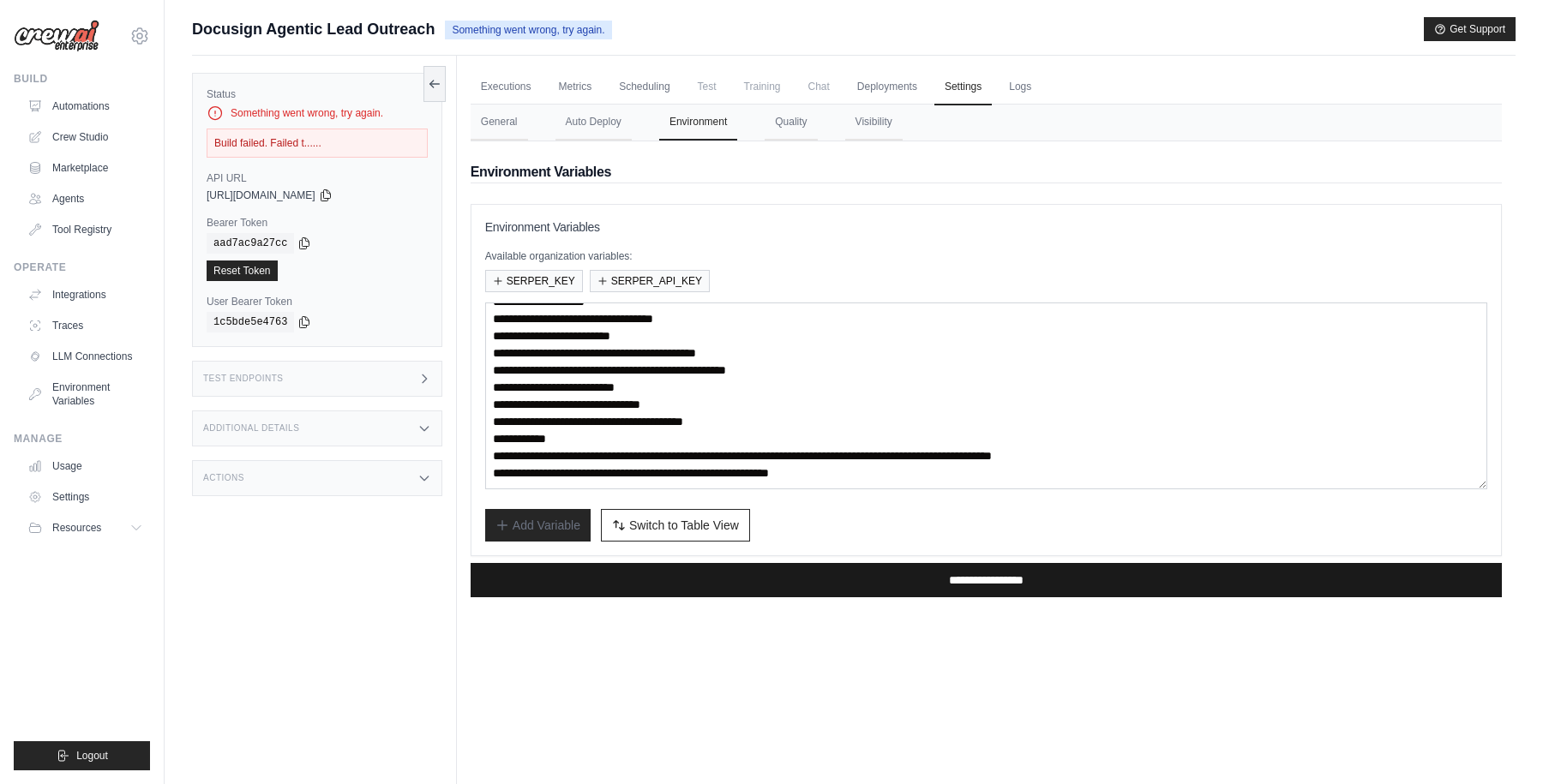
click at [938, 577] on input "**********" at bounding box center [986, 580] width 1031 height 34
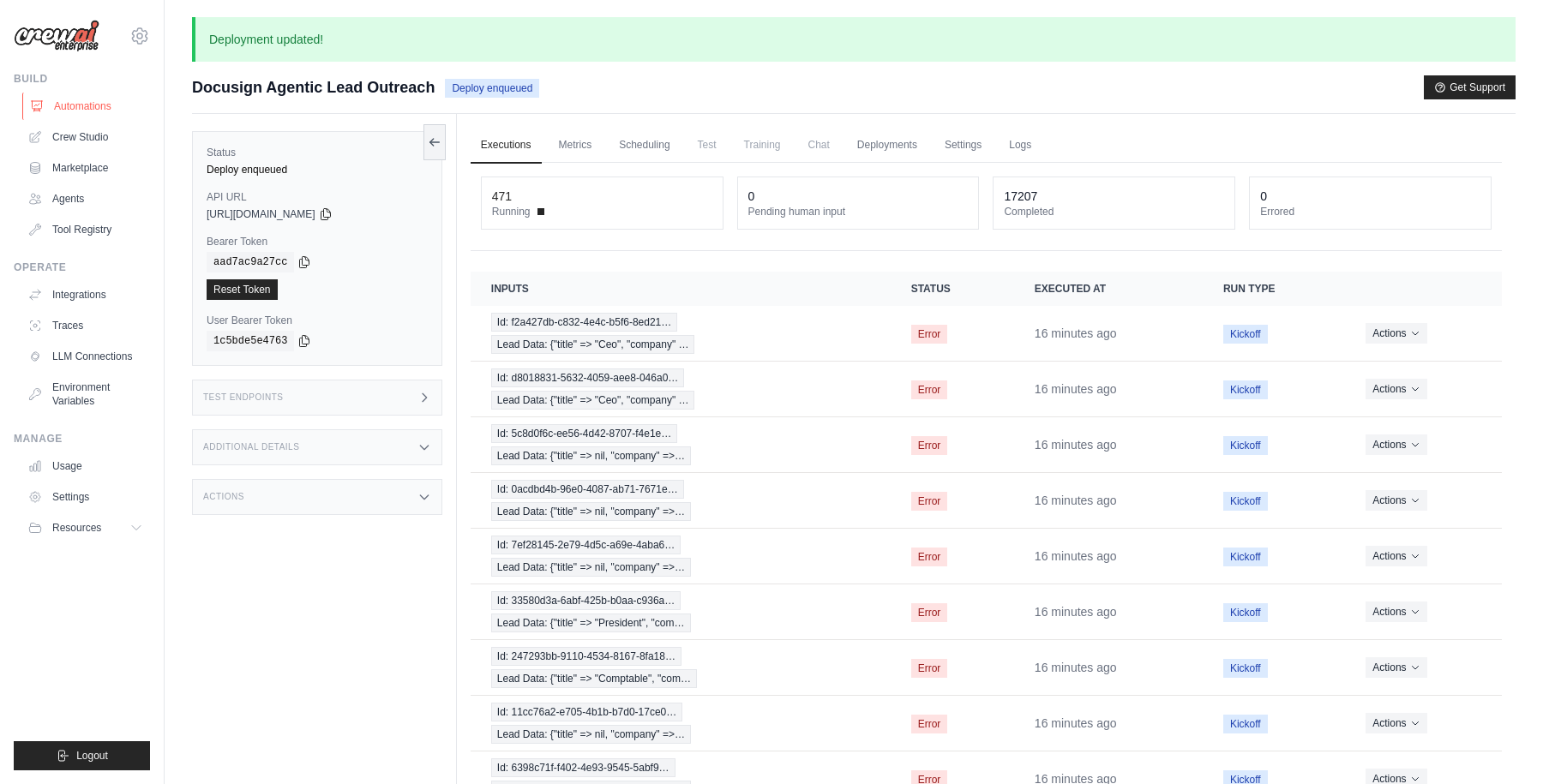
click at [74, 109] on link "Automations" at bounding box center [87, 107] width 129 height 28
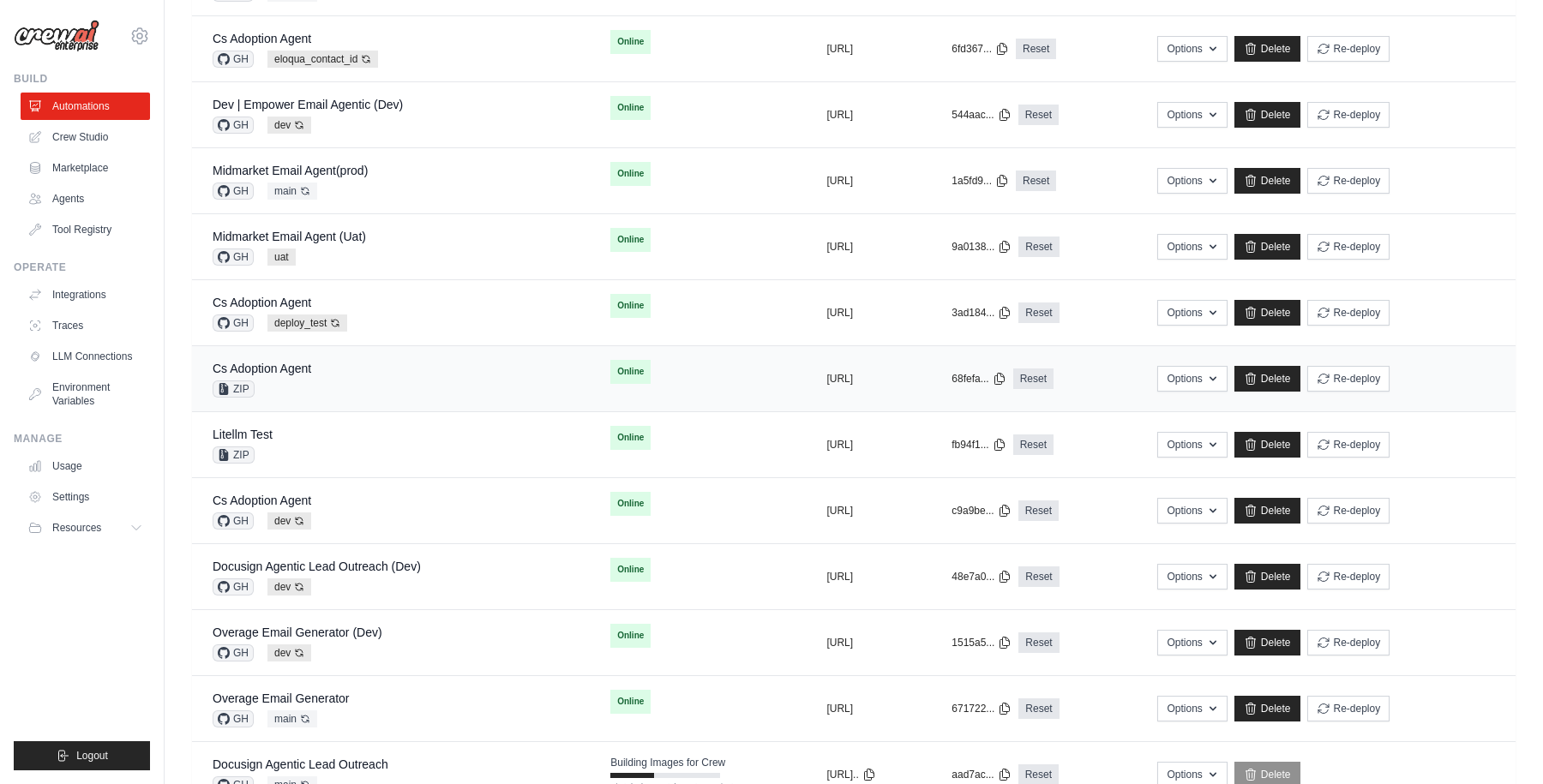
scroll to position [515, 0]
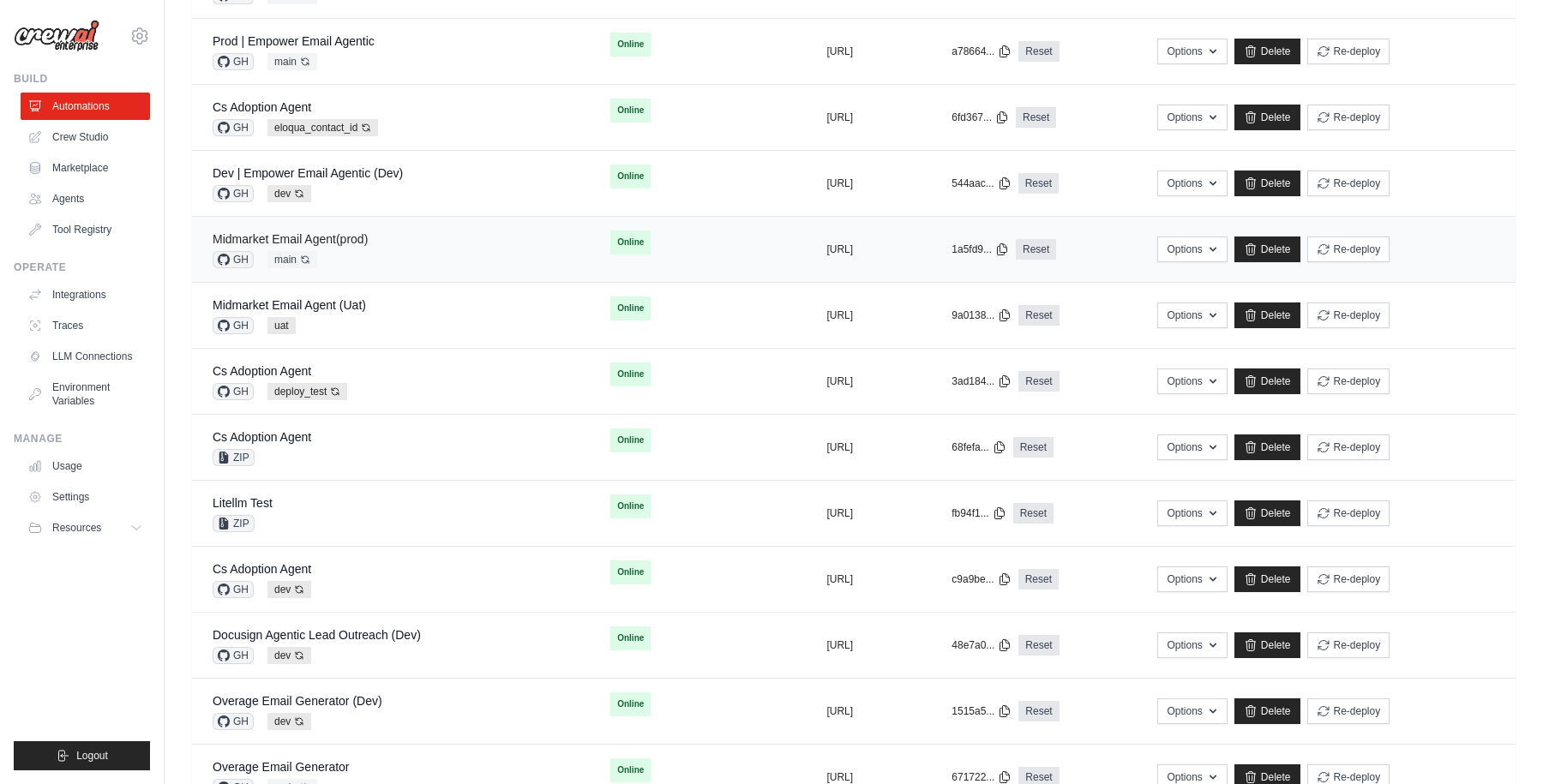
click at [364, 233] on link "Midmarket Email Agent(prod)" at bounding box center [290, 239] width 155 height 14
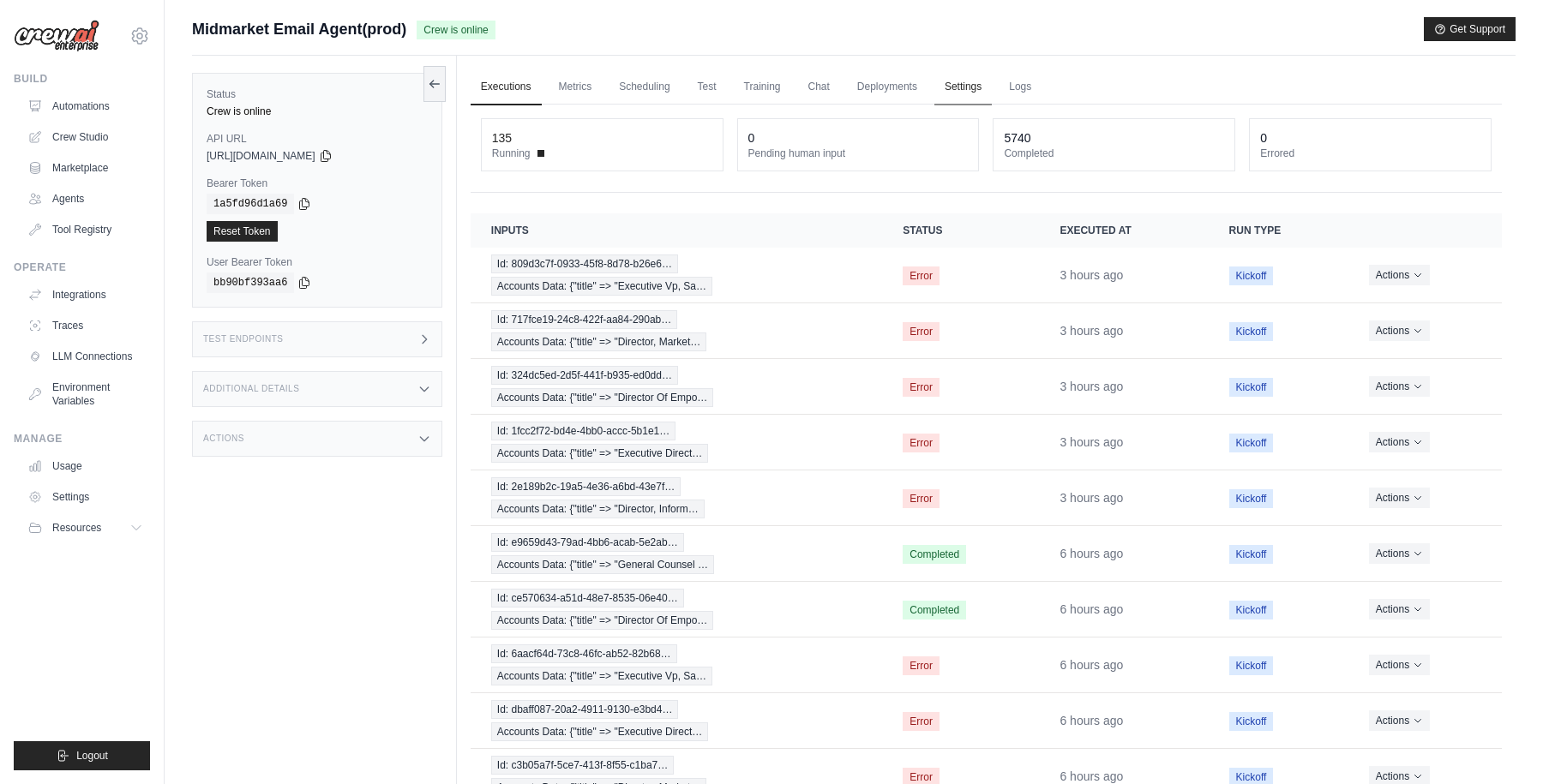
click at [968, 83] on link "Settings" at bounding box center [962, 88] width 58 height 36
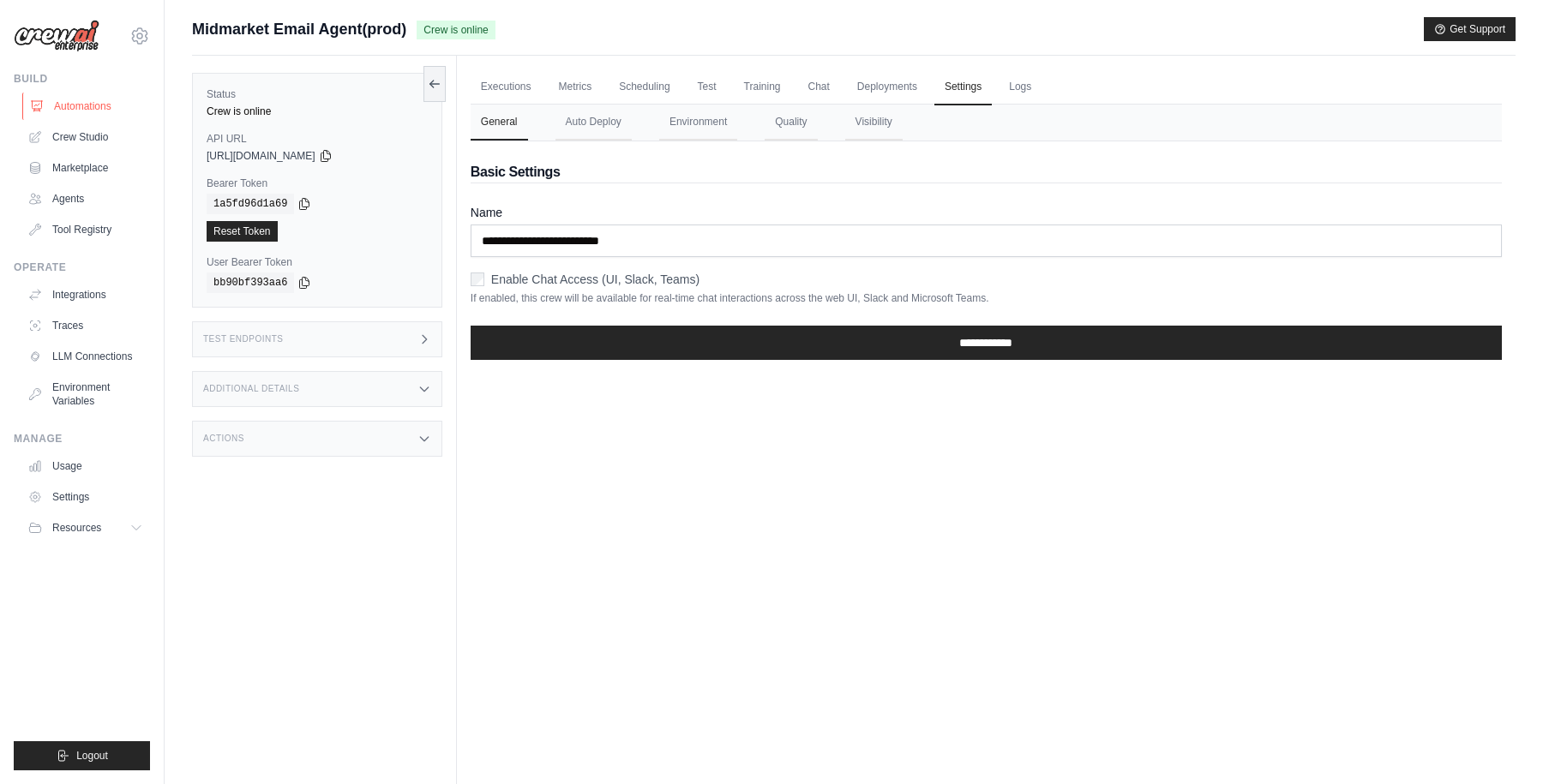
click at [83, 109] on link "Automations" at bounding box center [87, 107] width 129 height 28
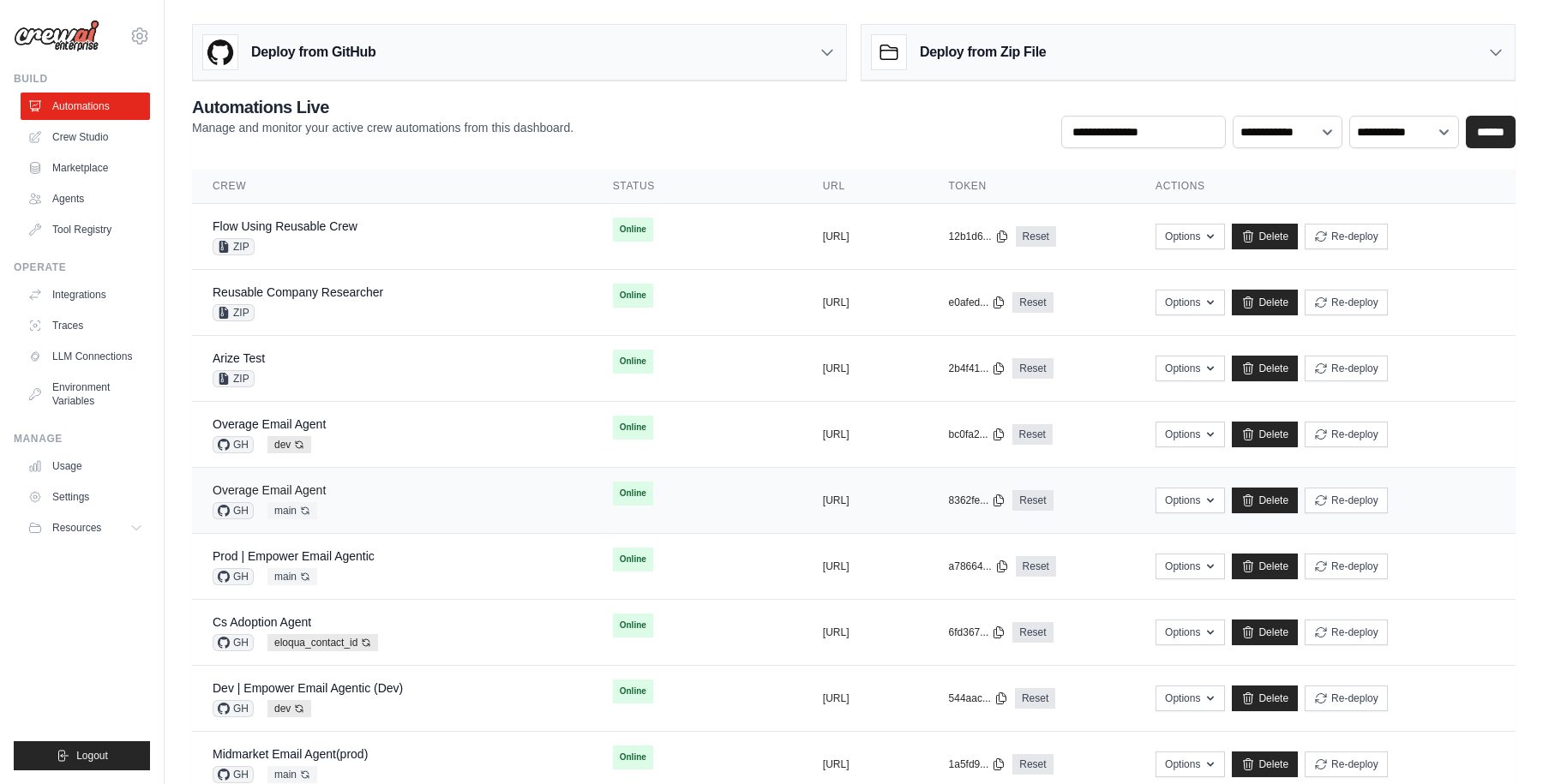
click at [302, 488] on link "Overage Email Agent" at bounding box center [269, 490] width 114 height 14
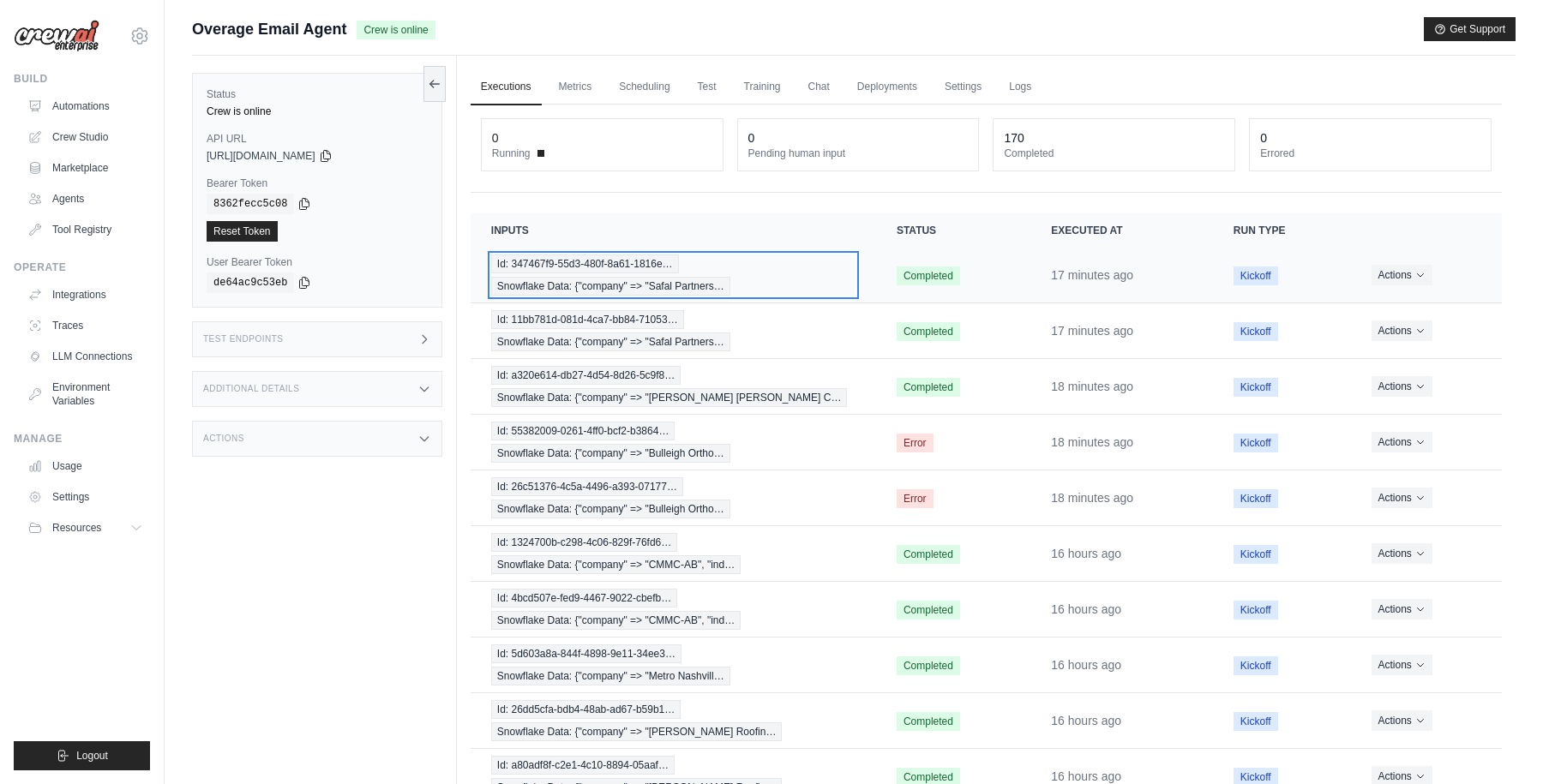
click at [840, 277] on div "Id: 347467f9-55d3-480f-8a61-1816e… Snowflake Data: {"company" => "Safal Partner…" at bounding box center [673, 275] width 365 height 41
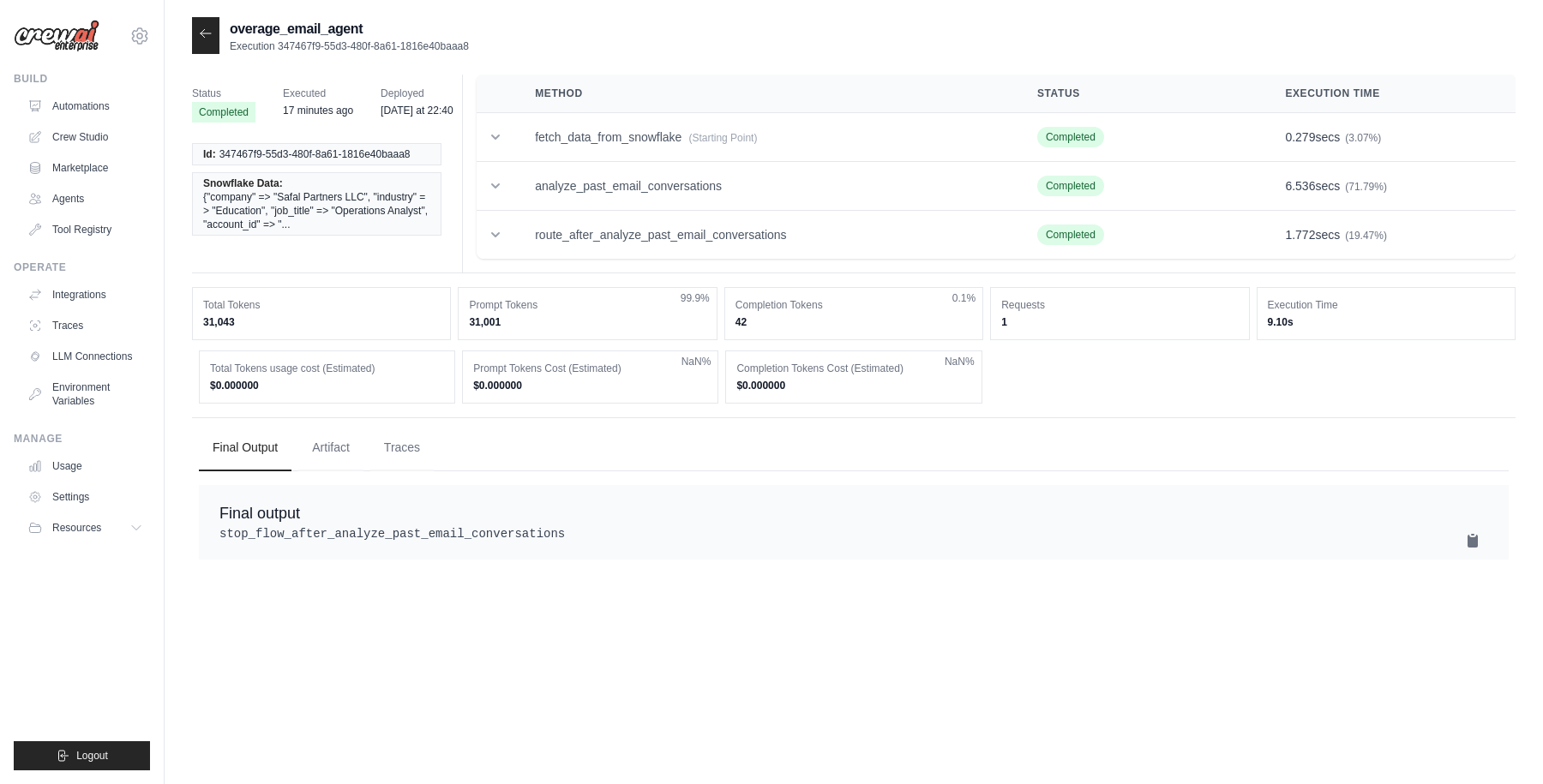
click at [211, 29] on icon at bounding box center [206, 34] width 14 height 14
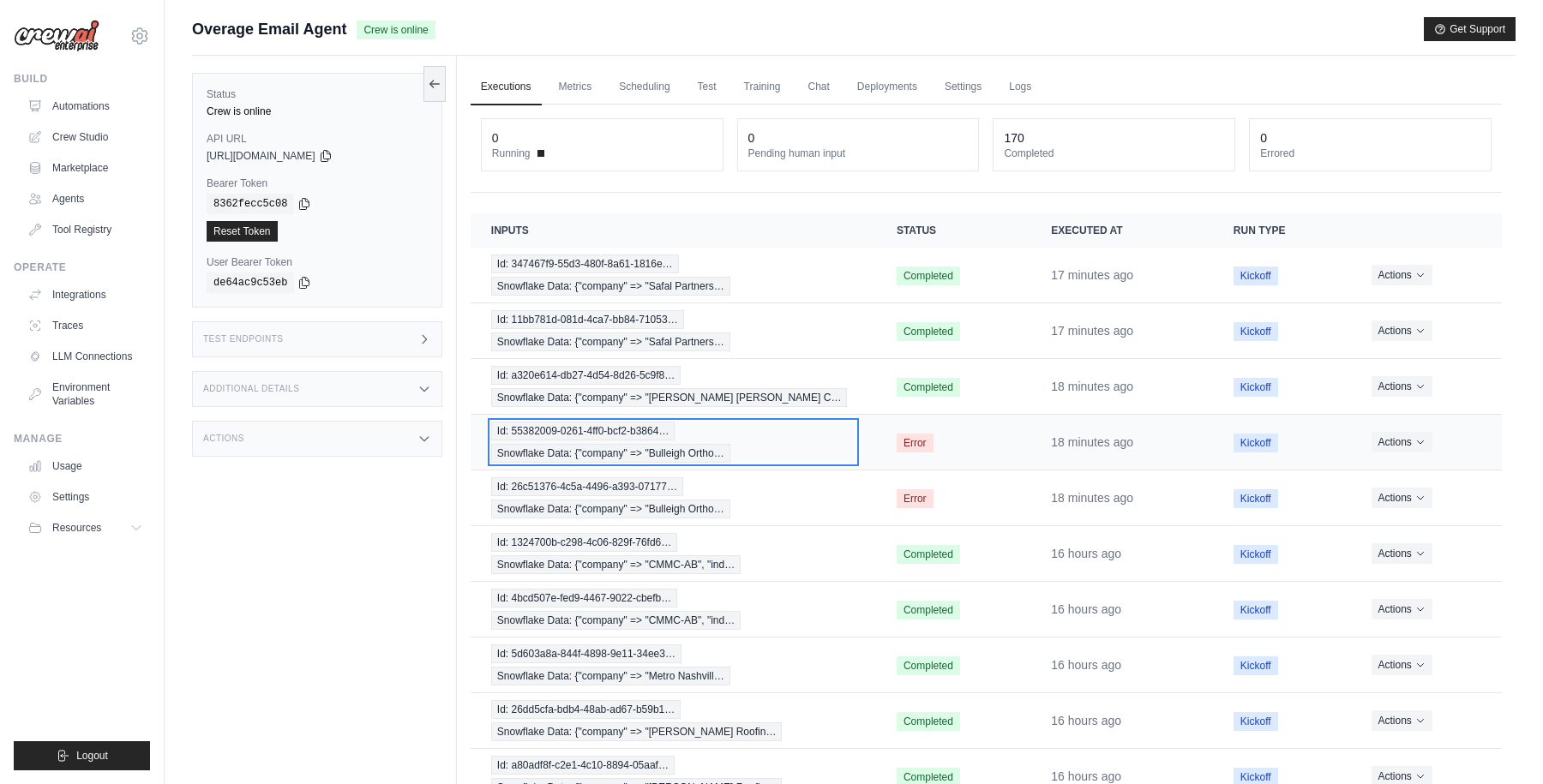
click at [843, 427] on div "Id: 55382009-0261-4ff0-bcf2-b3864… Snowflake Data: {"company" => "Bulleigh Orth…" at bounding box center [673, 442] width 365 height 41
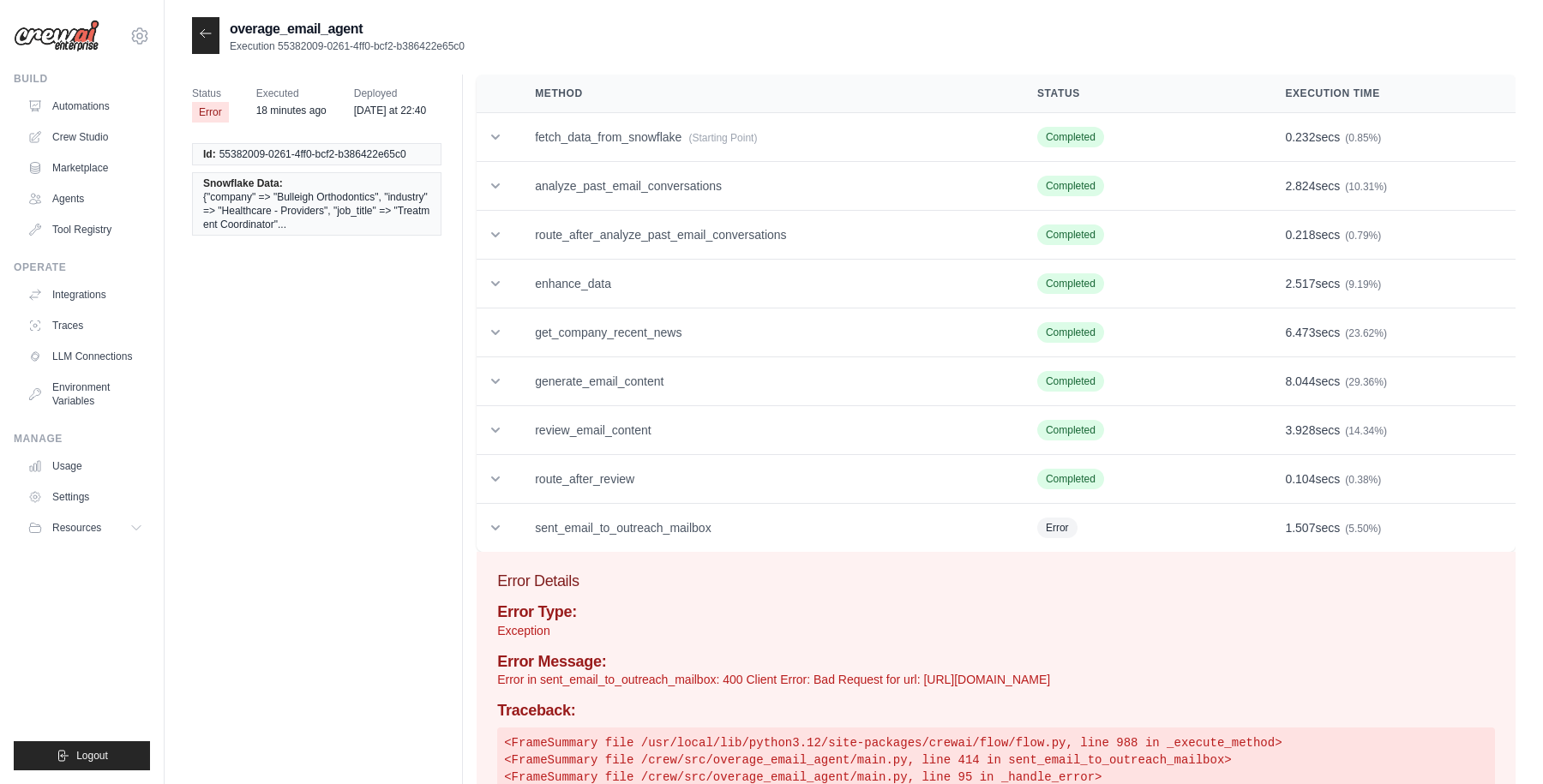
click at [203, 30] on icon at bounding box center [206, 33] width 10 height 8
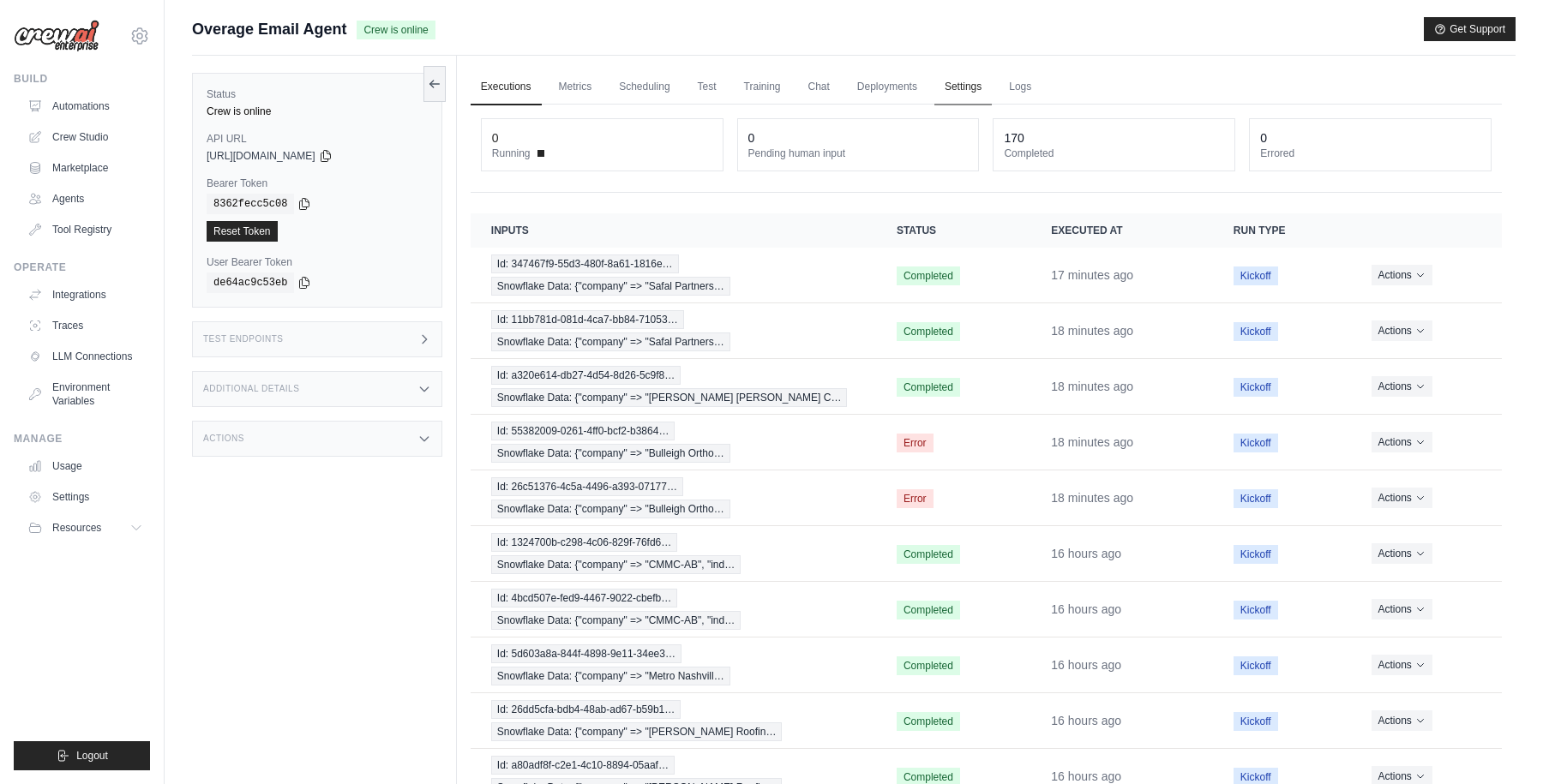
click at [950, 87] on link "Settings" at bounding box center [962, 88] width 58 height 36
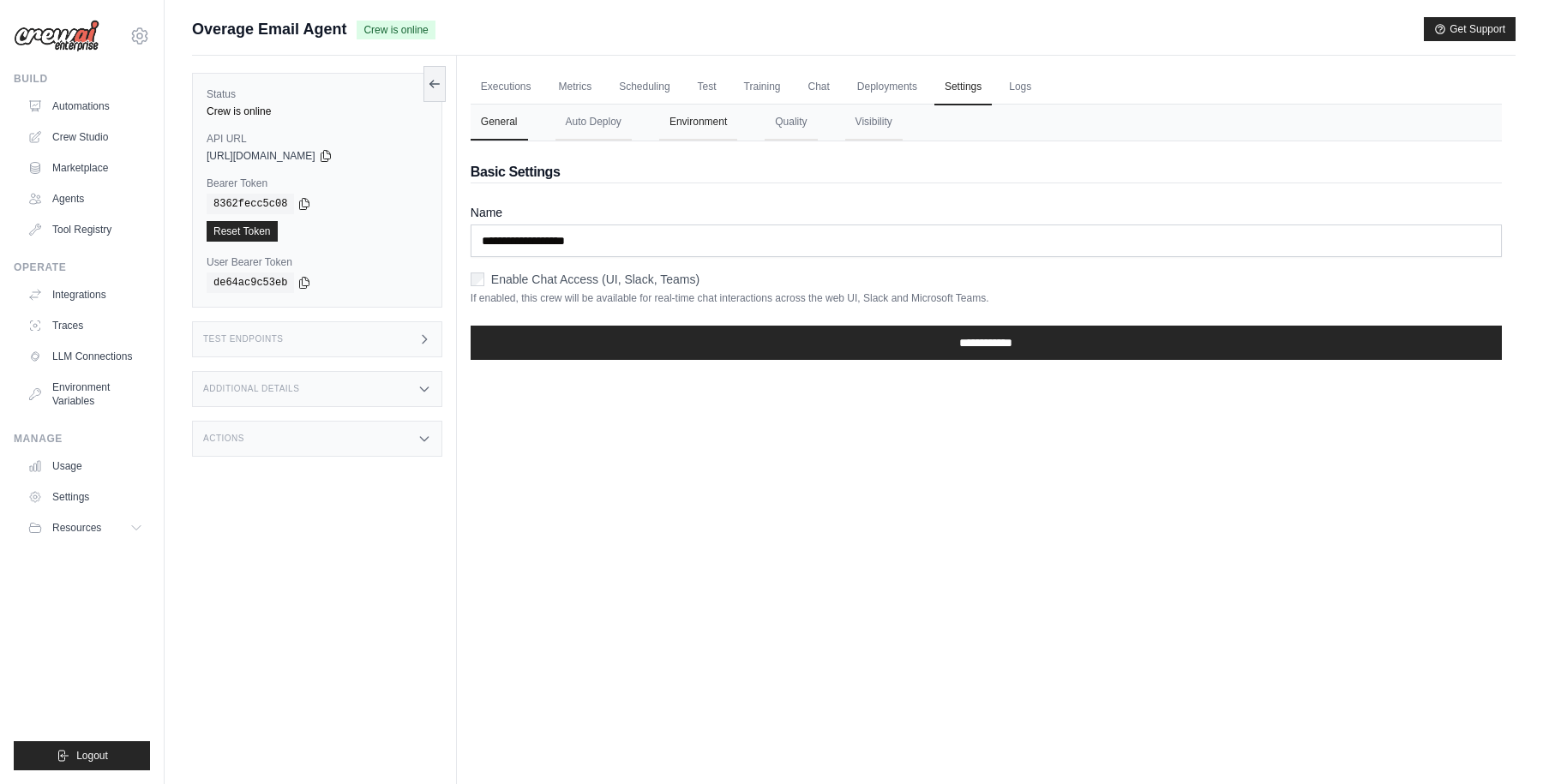
click at [710, 116] on button "Environment" at bounding box center [698, 123] width 78 height 36
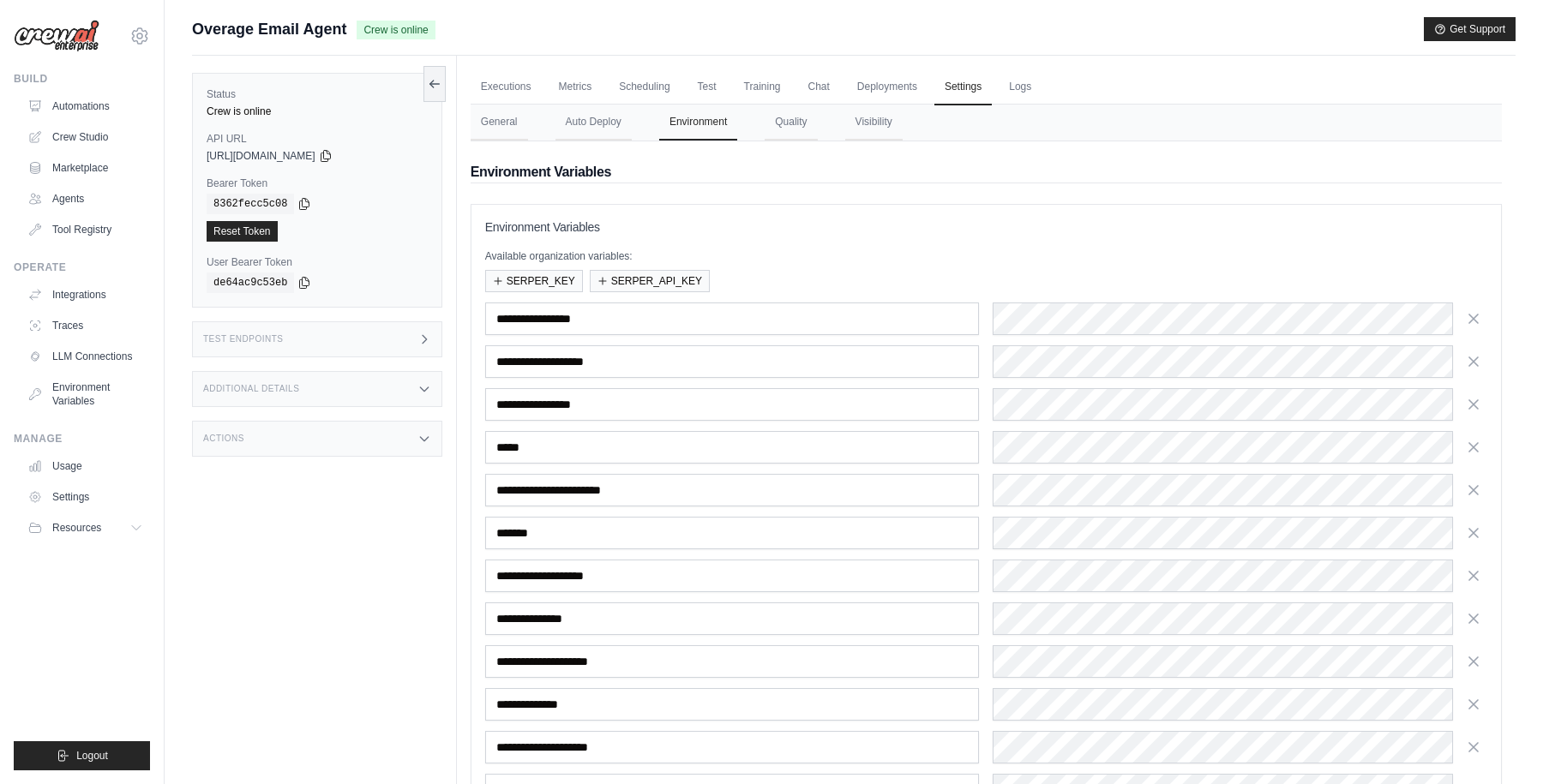
click at [765, 223] on h3 "Environment Variables" at bounding box center [986, 227] width 1002 height 17
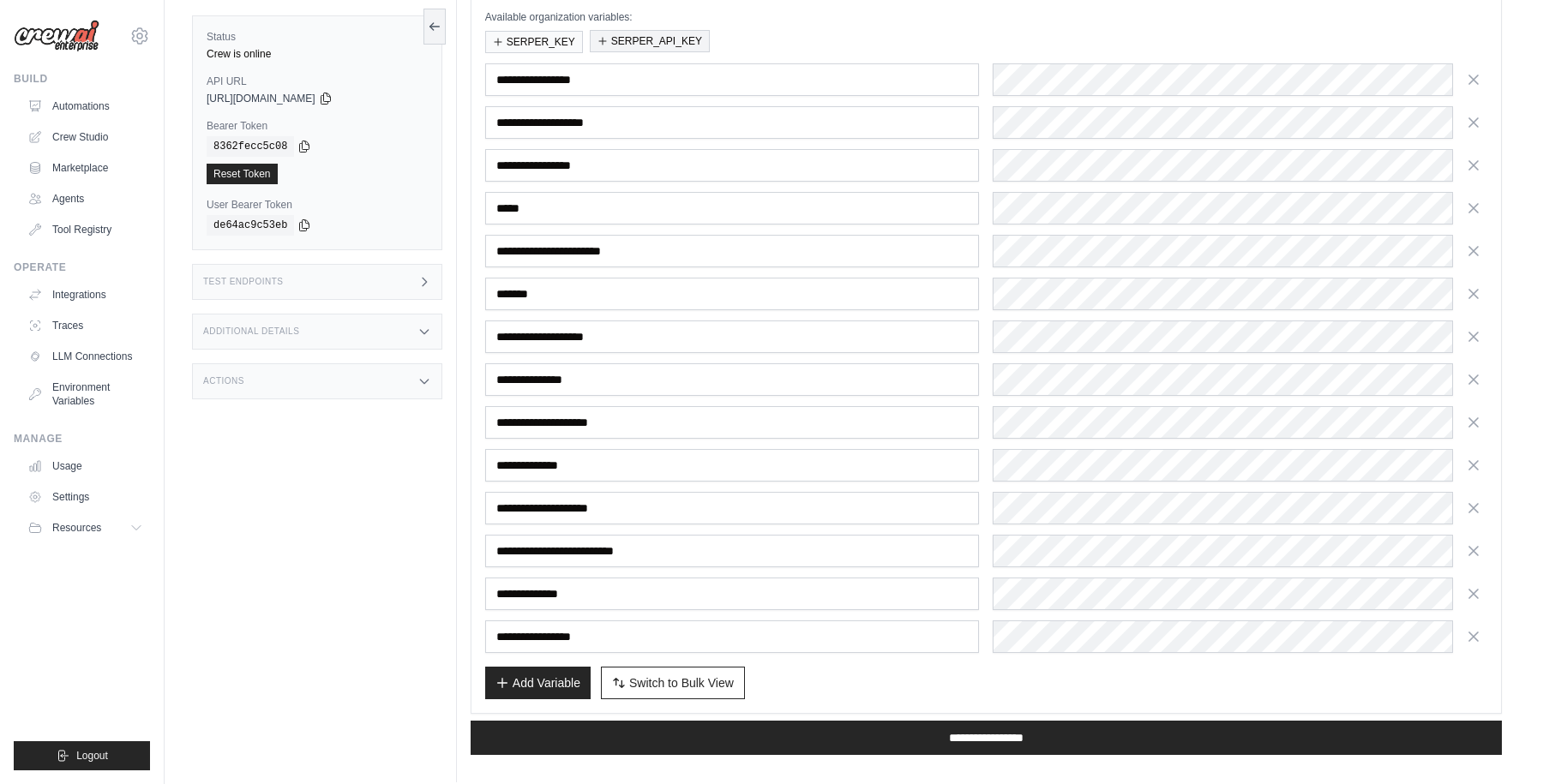
scroll to position [254, 0]
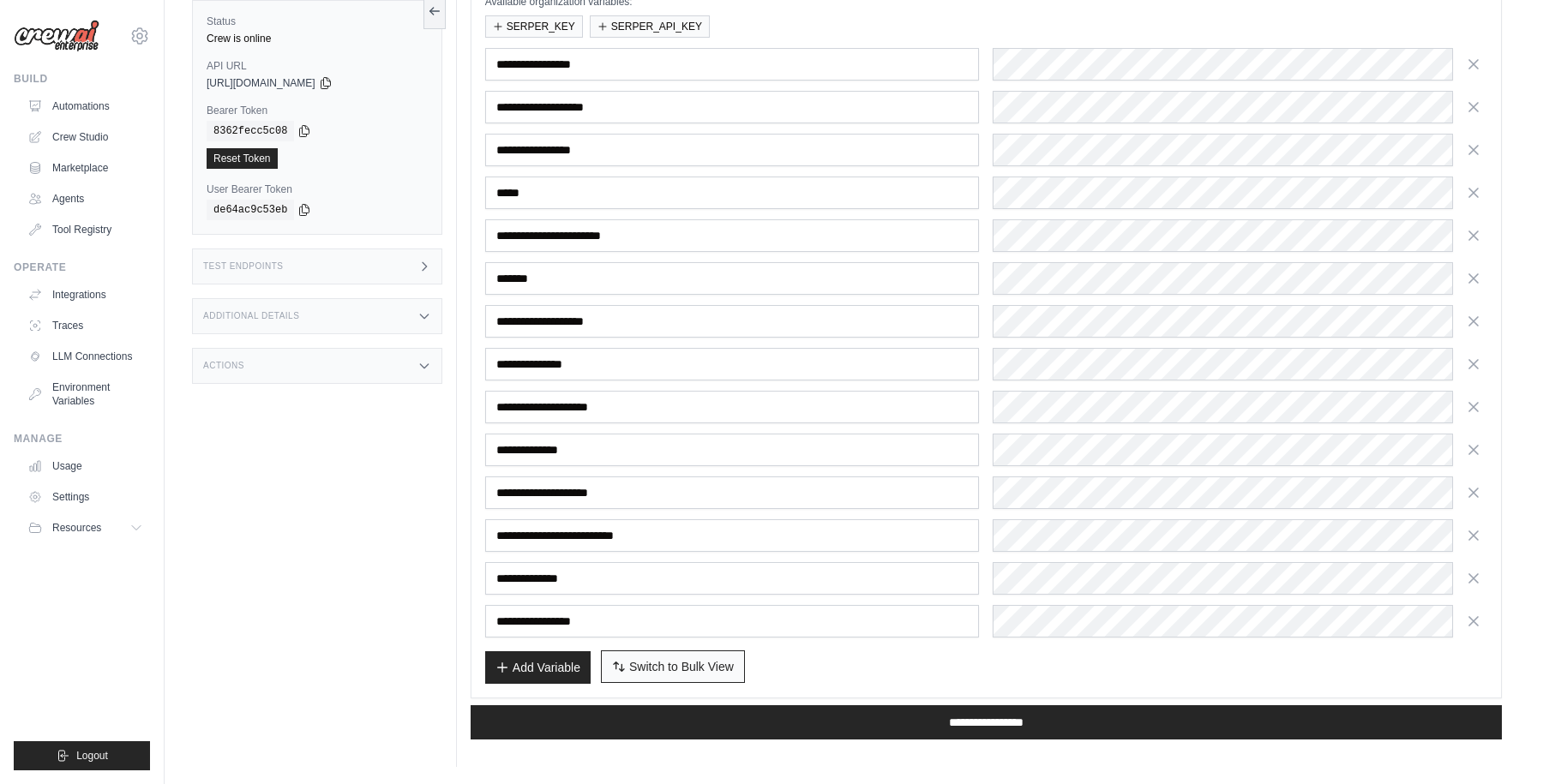
click at [689, 674] on span "Switch to Bulk View" at bounding box center [682, 666] width 105 height 17
type textarea "**********"
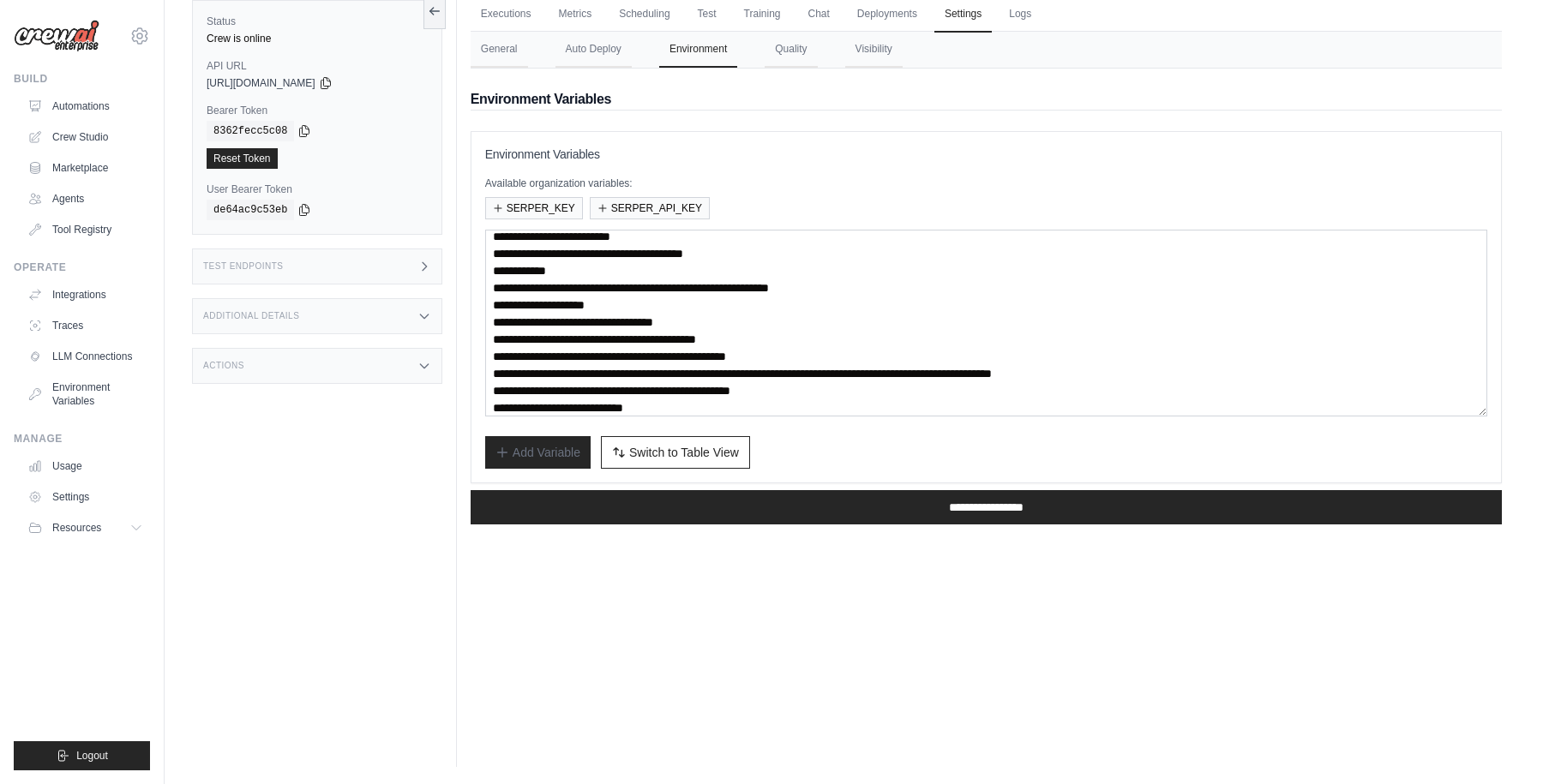
scroll to position [69, 0]
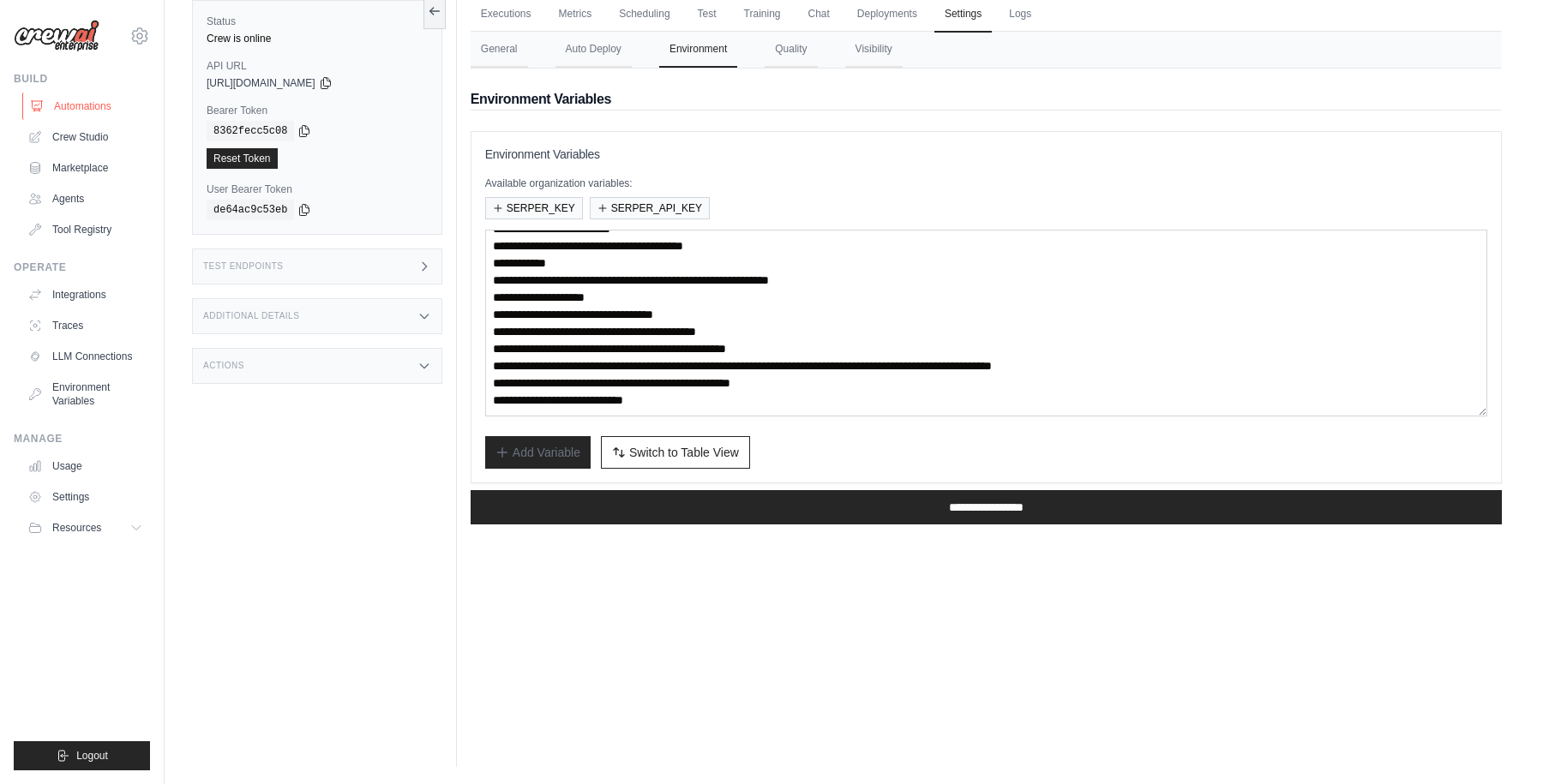
click at [76, 103] on link "Automations" at bounding box center [87, 107] width 129 height 28
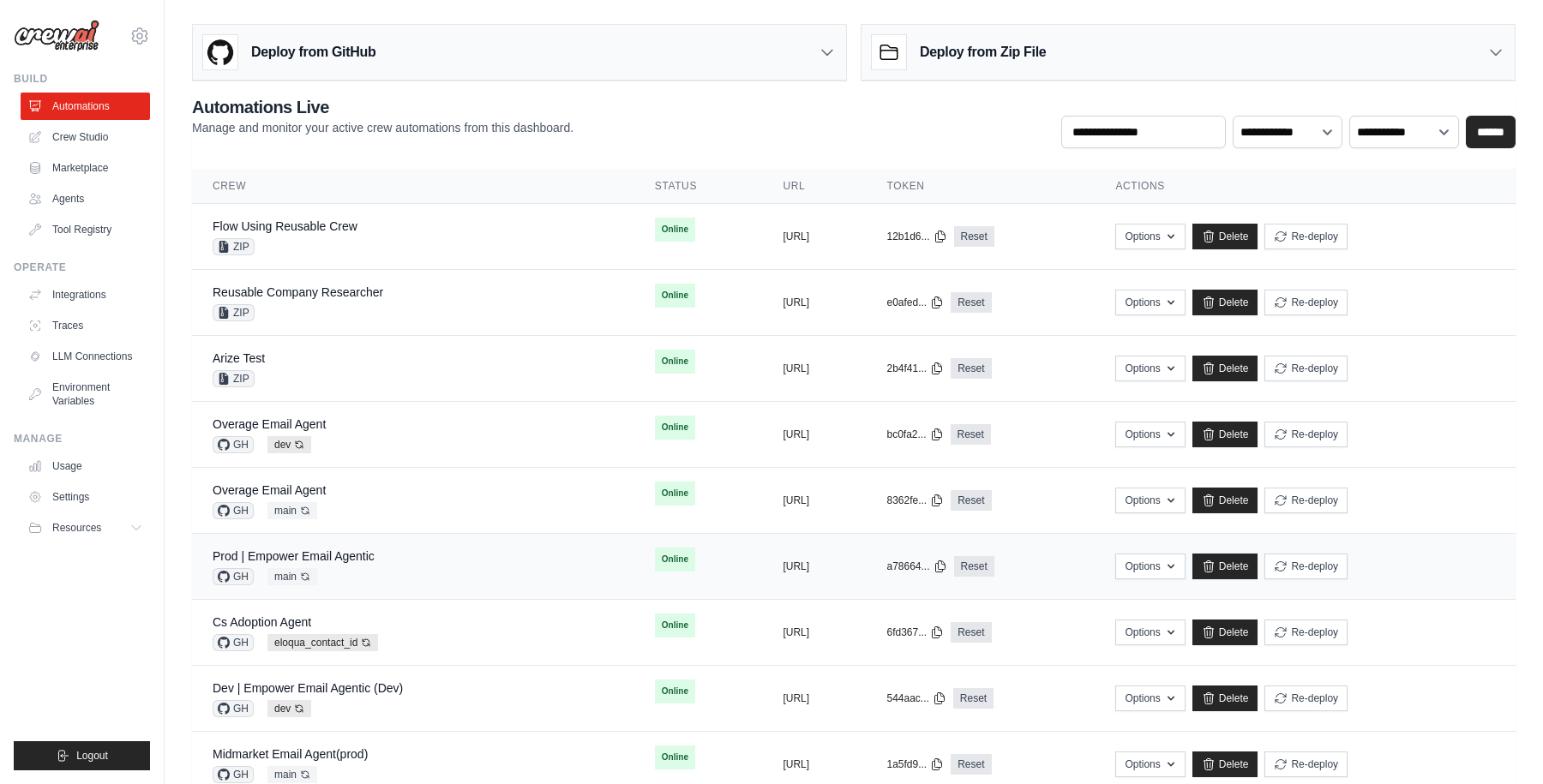
scroll to position [70, 0]
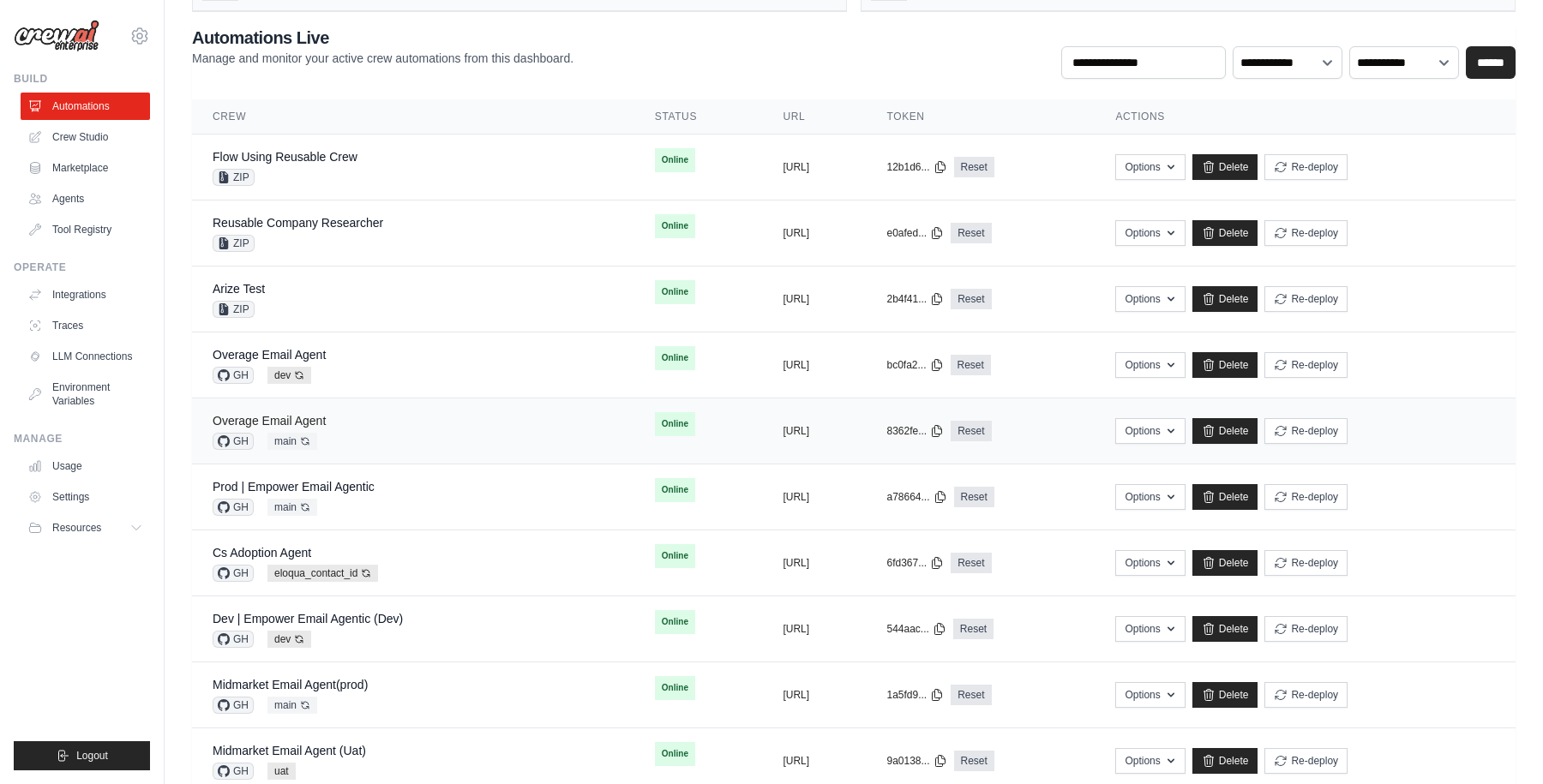
click at [315, 414] on link "Overage Email Agent" at bounding box center [269, 420] width 114 height 14
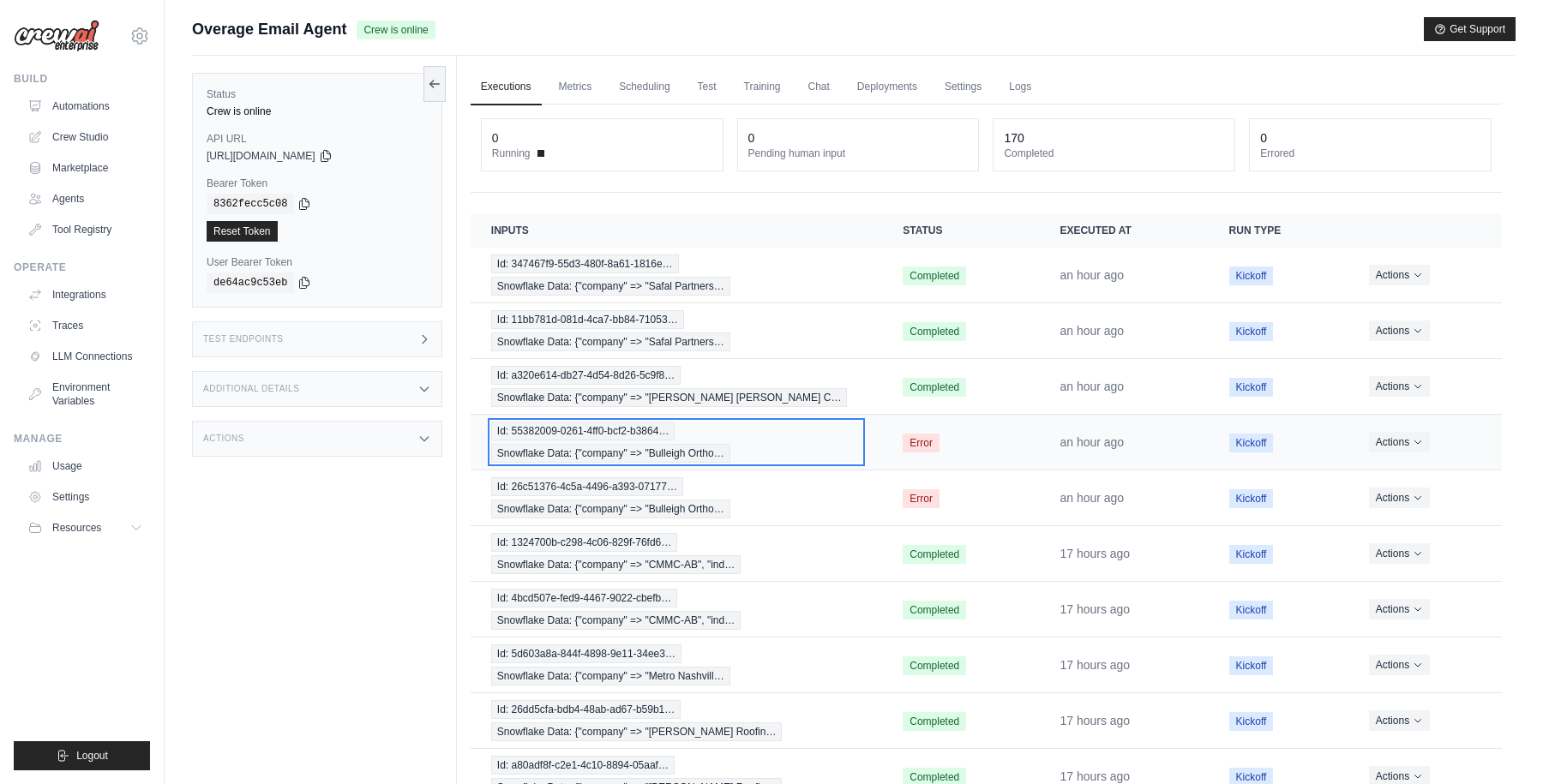
click at [783, 443] on div "Id: 55382009-0261-4ff0-bcf2-b3864… Snowflake Data: {"company" => "Bulleigh Orth…" at bounding box center [676, 442] width 371 height 41
